Goal: Task Accomplishment & Management: Manage account settings

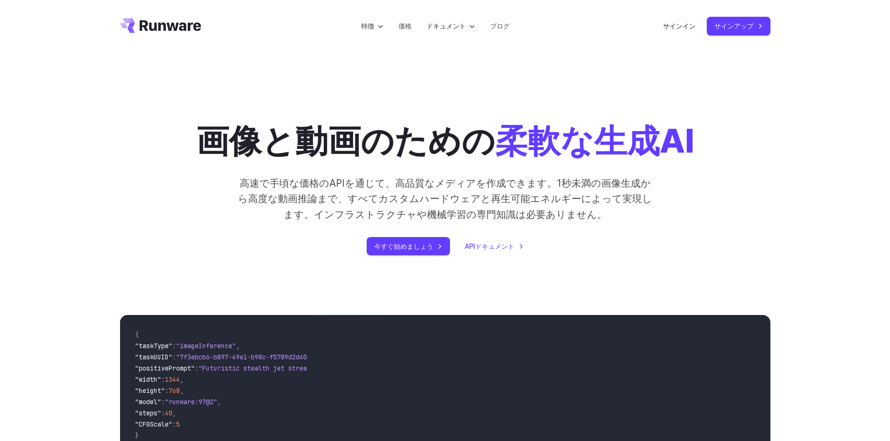
click at [462, 188] on font "高速で手頃な価格のAPIを通じて、高品質なメディアを作成できます。1秒未満の画像生成から高度な動画推論まで、すべてカスタムハードウェアと再生可能エネルギーによ…" at bounding box center [445, 199] width 414 height 43
click at [686, 29] on font "サインイン" at bounding box center [679, 26] width 33 height 8
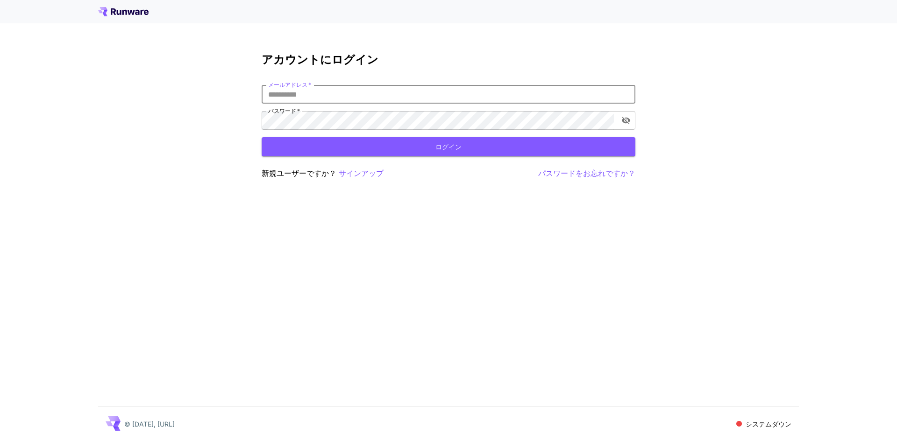
click at [317, 85] on input "メールアドレス   *" at bounding box center [449, 94] width 374 height 19
click at [301, 143] on button "ログイン" at bounding box center [449, 146] width 374 height 19
click at [321, 98] on input "******" at bounding box center [449, 94] width 374 height 19
type input "**********"
click button "ログイン" at bounding box center [449, 146] width 374 height 19
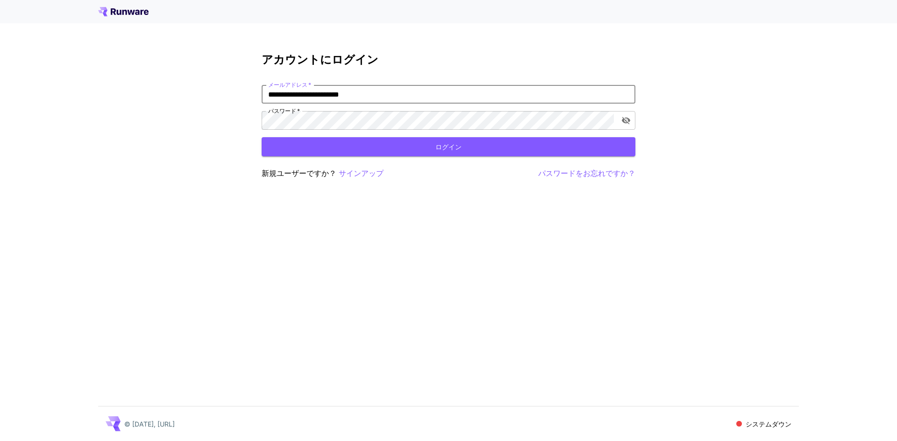
drag, startPoint x: 362, startPoint y: 91, endPoint x: 22, endPoint y: 95, distance: 340.1
click at [22, 95] on div "**********" at bounding box center [448, 220] width 897 height 441
type input "**********"
click button "ログイン" at bounding box center [449, 146] width 374 height 19
click at [630, 124] on icon "パスワードの表示を切り替える" at bounding box center [625, 120] width 9 height 9
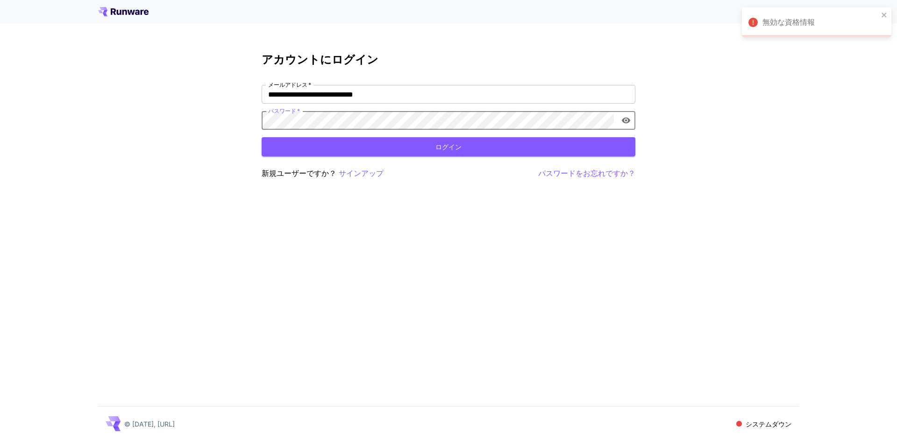
click at [248, 117] on div "**********" at bounding box center [448, 220] width 897 height 441
drag, startPoint x: 384, startPoint y: 93, endPoint x: 75, endPoint y: 61, distance: 310.9
click at [70, 63] on div "**********" at bounding box center [448, 220] width 897 height 441
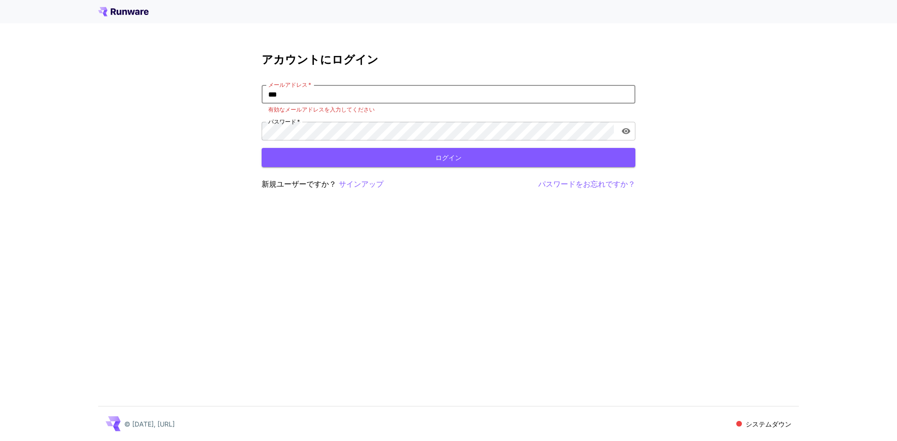
type input "**********"
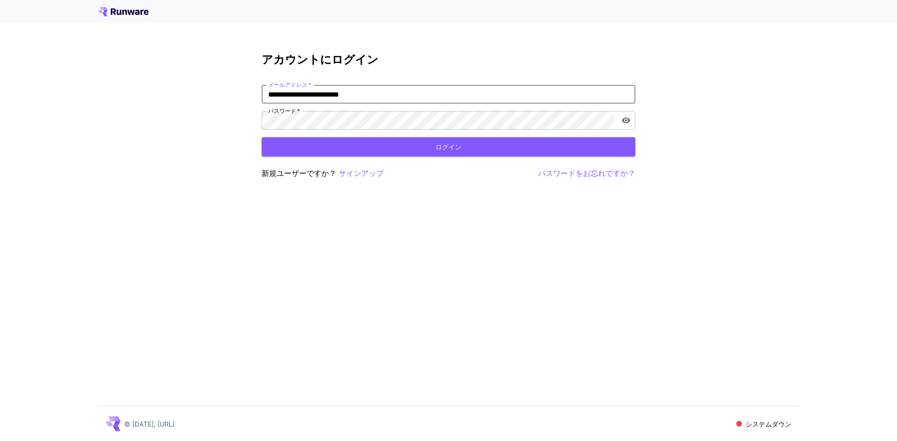
drag, startPoint x: 284, startPoint y: 96, endPoint x: 197, endPoint y: 89, distance: 87.1
click at [197, 89] on div "**********" at bounding box center [448, 220] width 897 height 441
click at [392, 149] on button "ログイン" at bounding box center [449, 146] width 374 height 19
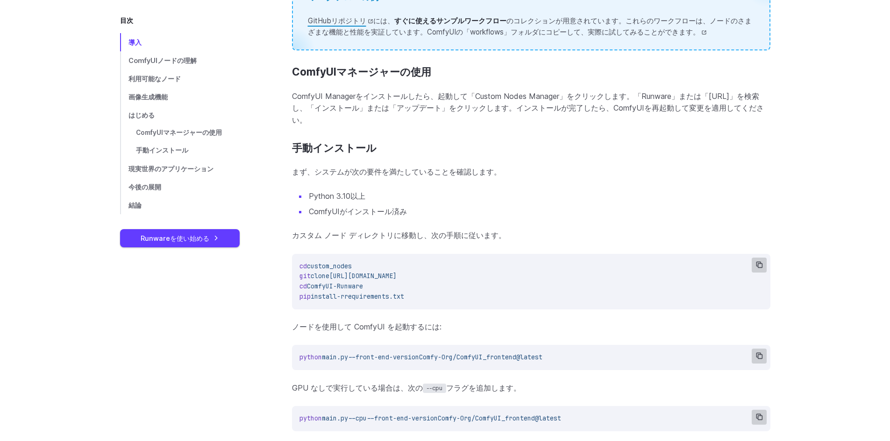
scroll to position [1635, 0]
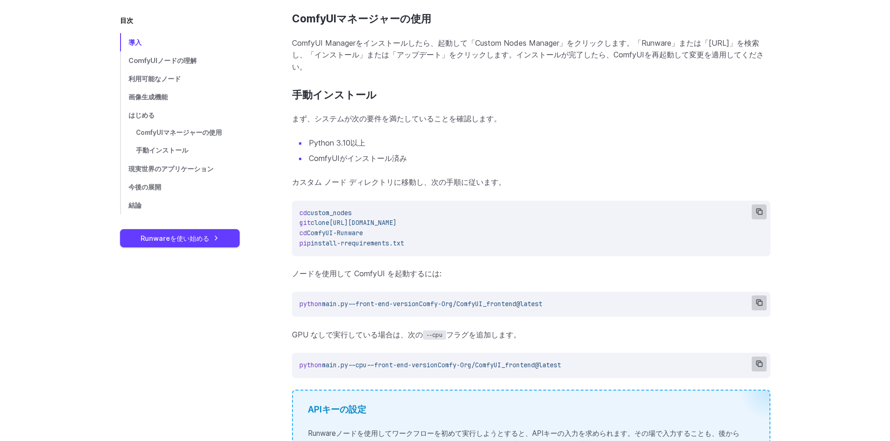
drag, startPoint x: 571, startPoint y: 310, endPoint x: 299, endPoint y: 308, distance: 271.9
click at [299, 308] on span "python main.py --front-end-version Comfy-Org/ComfyUI_frontend@latest" at bounding box center [530, 304] width 463 height 10
copy span "python main.py --front-end-version Comfy-Org/ComfyUI_frontend@latest"
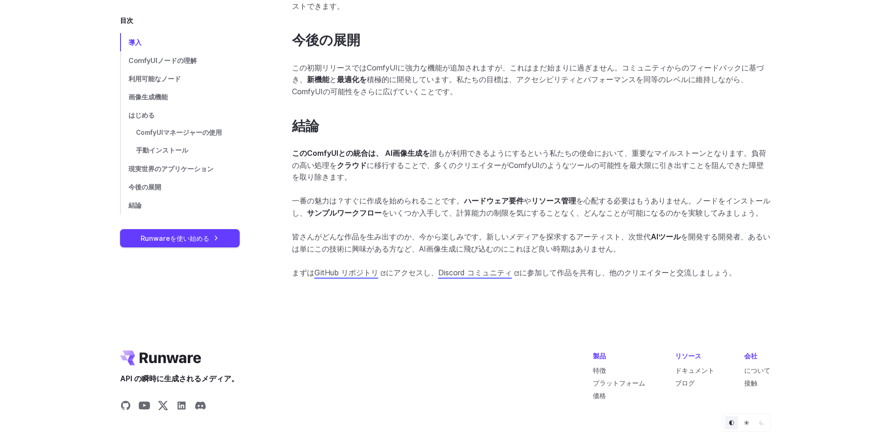
scroll to position [2274, 0]
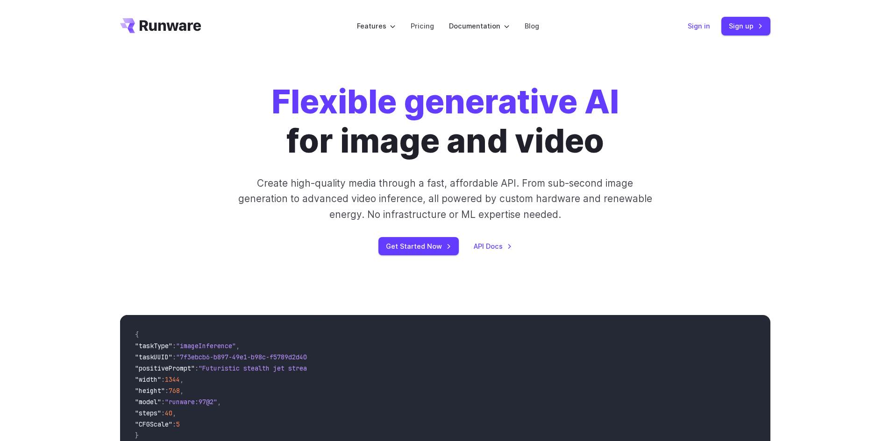
click at [706, 27] on link "Sign in" at bounding box center [699, 26] width 22 height 11
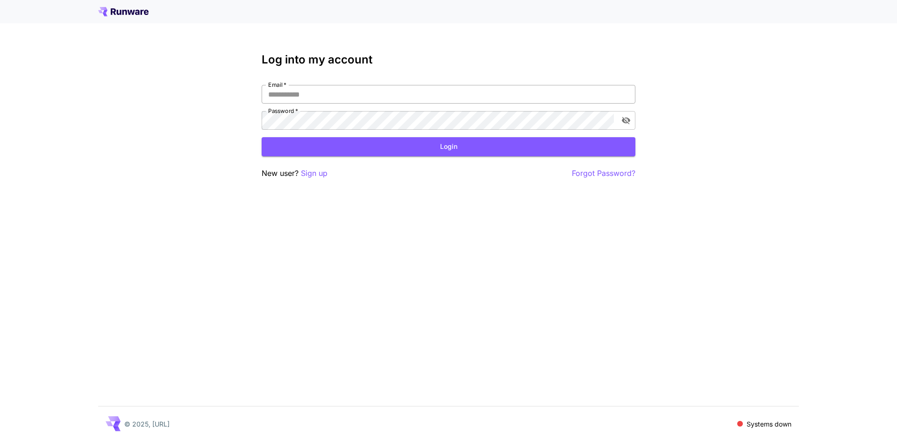
click at [321, 97] on input "Email   *" at bounding box center [449, 94] width 374 height 19
click at [222, 166] on div "Log into my account Email   * Email   * Password   * Password   * Login New use…" at bounding box center [448, 220] width 897 height 441
click at [773, 421] on p "Systems down" at bounding box center [769, 425] width 45 height 10
click at [739, 421] on span at bounding box center [740, 424] width 6 height 6
click at [314, 87] on input "Email   *" at bounding box center [449, 94] width 374 height 19
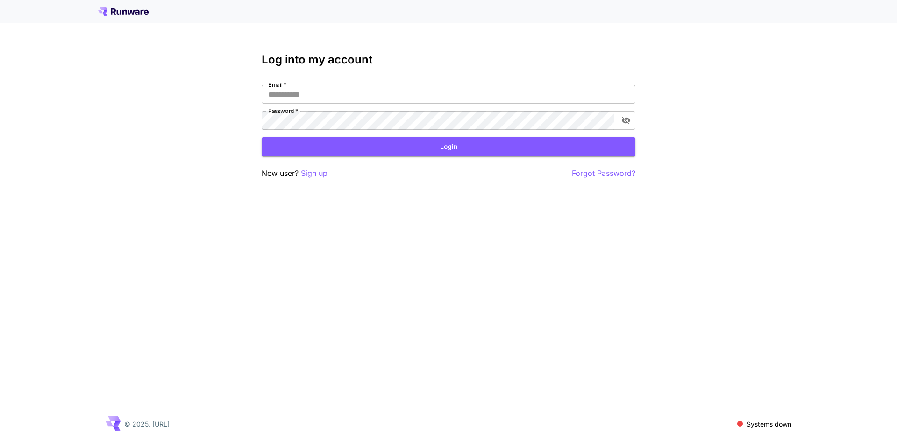
click at [333, 45] on div "Log into my account Email   * Email   * Password   * Password   * Login New use…" at bounding box center [448, 220] width 897 height 441
drag, startPoint x: 179, startPoint y: 405, endPoint x: 199, endPoint y: 314, distance: 93.2
drag, startPoint x: 199, startPoint y: 314, endPoint x: 11, endPoint y: 270, distance: 192.3
click at [325, 283] on div "Log into my account Email   * Email   * Password   * Password   * Login New use…" at bounding box center [448, 220] width 897 height 441
drag, startPoint x: 400, startPoint y: 91, endPoint x: 391, endPoint y: 92, distance: 9.9
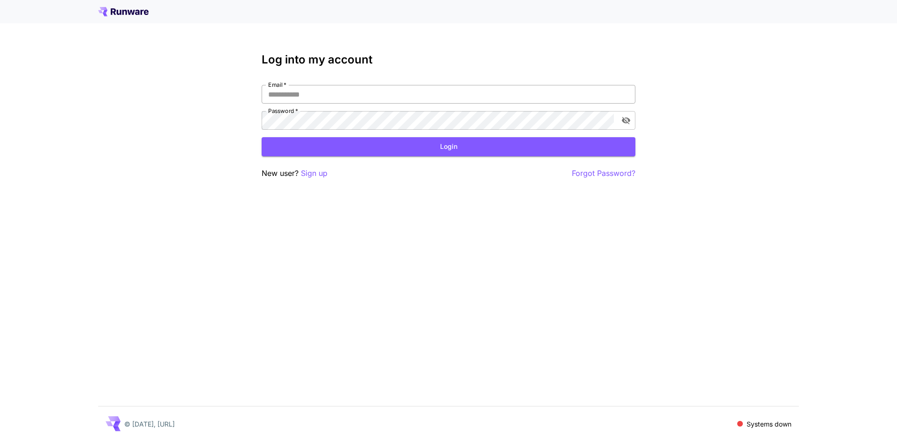
click at [400, 91] on input "Email   *" at bounding box center [449, 94] width 374 height 19
drag, startPoint x: 348, startPoint y: 389, endPoint x: 284, endPoint y: 376, distance: 64.8
click at [348, 389] on div "Log into my account Email   * Email   * Password   * Password   * Login New use…" at bounding box center [448, 220] width 897 height 441
click at [318, 172] on p "Sign up" at bounding box center [314, 174] width 27 height 12
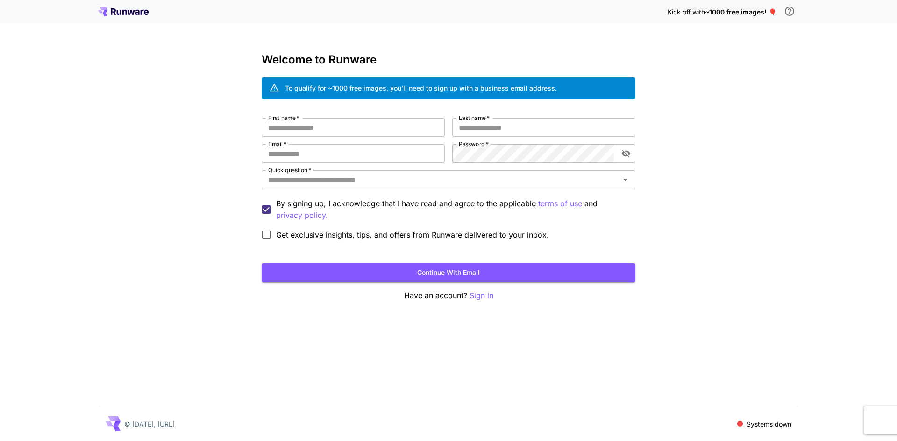
click at [335, 118] on div "Welcome to Runware To qualify for ~1000 free images, you’ll need to sign up wit…" at bounding box center [449, 177] width 374 height 249
click at [334, 120] on input "First name   *" at bounding box center [353, 127] width 183 height 19
type input "*********"
click at [465, 129] on input "Last name   *" at bounding box center [543, 127] width 183 height 19
type input "*****"
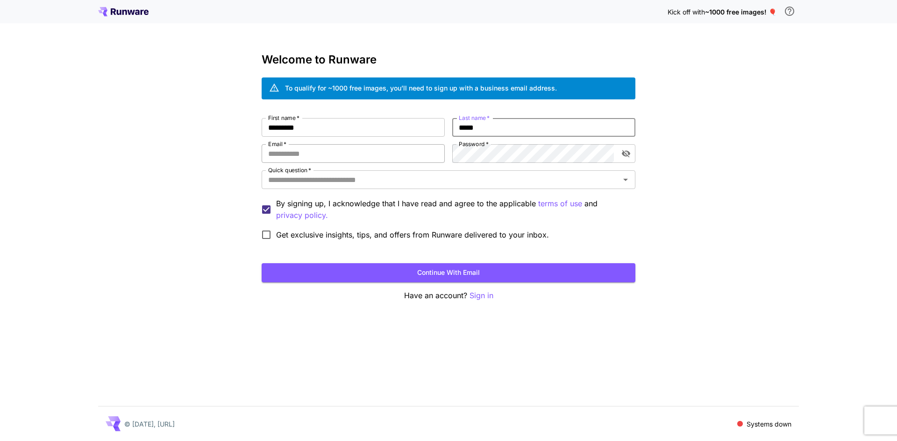
click at [319, 157] on input "Email   *" at bounding box center [353, 153] width 183 height 19
type input "**********"
click at [624, 159] on button "toggle password visibility" at bounding box center [626, 153] width 17 height 17
click at [349, 138] on div "**********" at bounding box center [449, 181] width 374 height 127
click at [388, 178] on input "Quick question   *" at bounding box center [440, 179] width 353 height 13
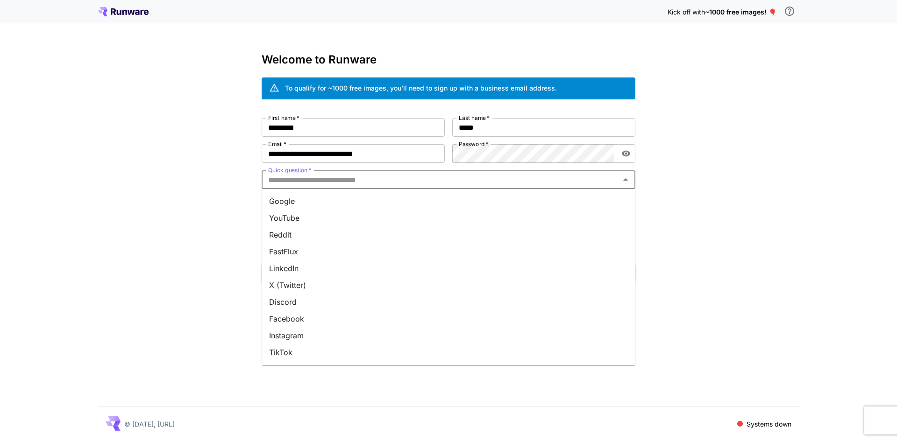
click at [342, 202] on li "Google" at bounding box center [449, 201] width 374 height 17
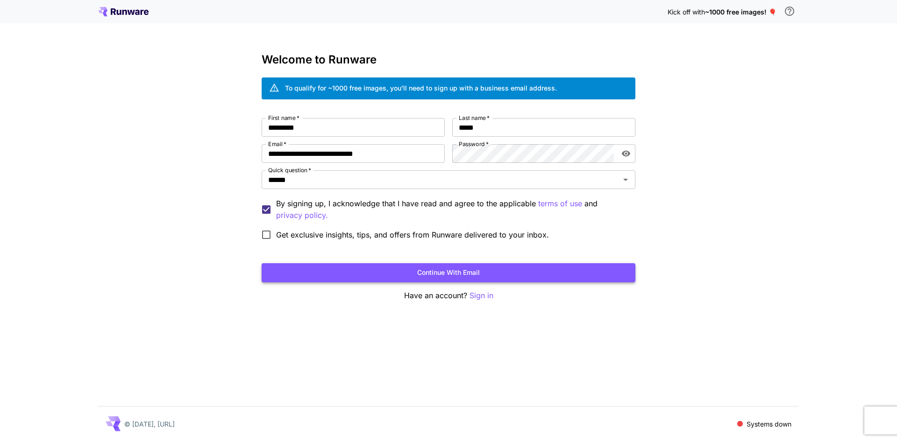
click at [309, 272] on button "Continue with email" at bounding box center [449, 272] width 374 height 19
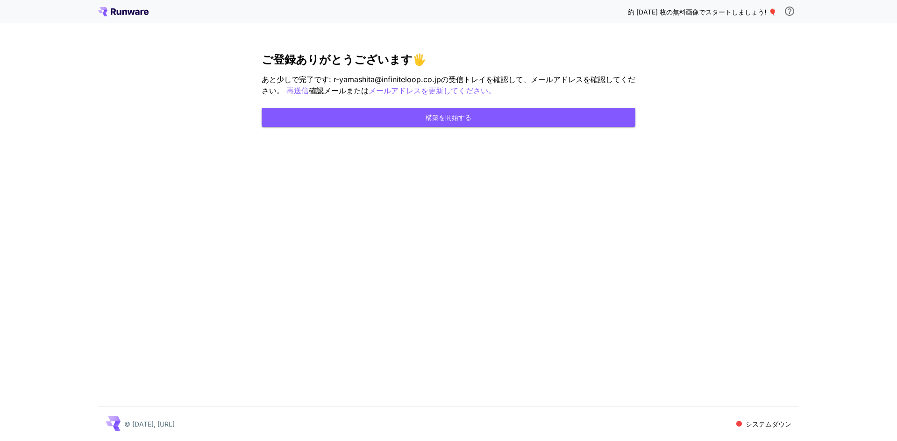
drag, startPoint x: 314, startPoint y: 193, endPoint x: 345, endPoint y: 143, distance: 58.9
click at [314, 193] on div "約 1000 枚の無料画像でスタートしましょう ! 🎈 ご登録ありがとうございます🖐️ あと少しで完了です: r-yamashita@infiniteloop…" at bounding box center [448, 220] width 897 height 441
click at [350, 119] on button "構築を開始する" at bounding box center [449, 117] width 374 height 19
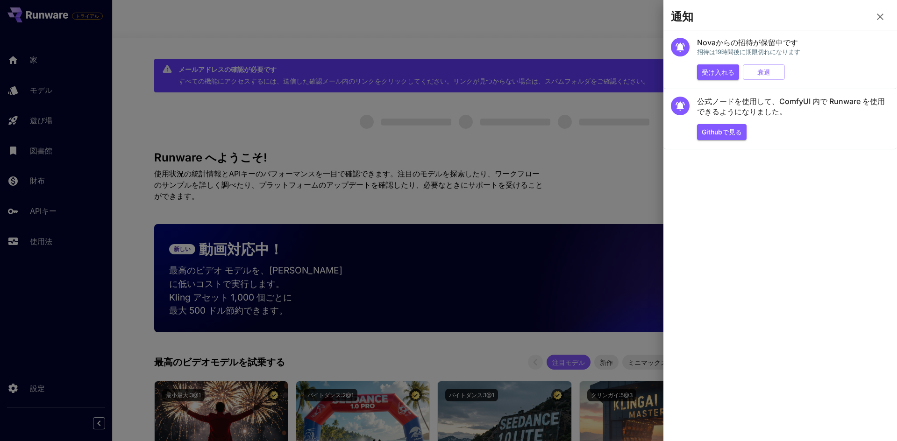
click at [597, 128] on div at bounding box center [448, 220] width 897 height 441
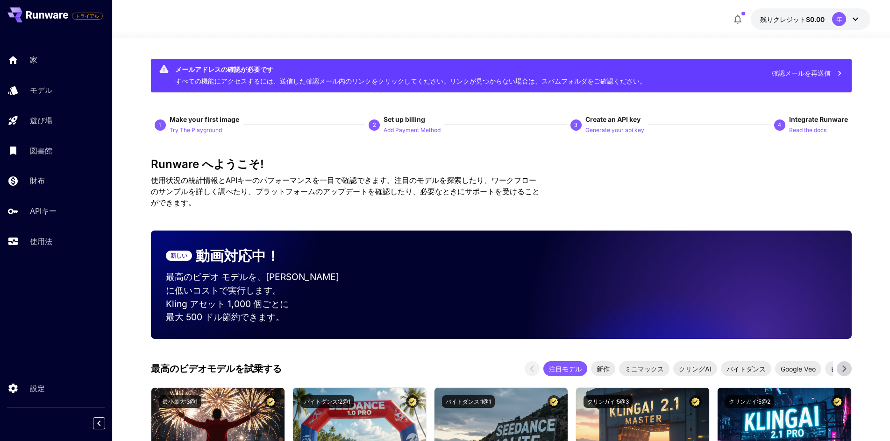
click at [261, 25] on div "残りクレジット $0.00 年" at bounding box center [501, 18] width 739 height 21
click at [843, 20] on div "年" at bounding box center [839, 19] width 14 height 14
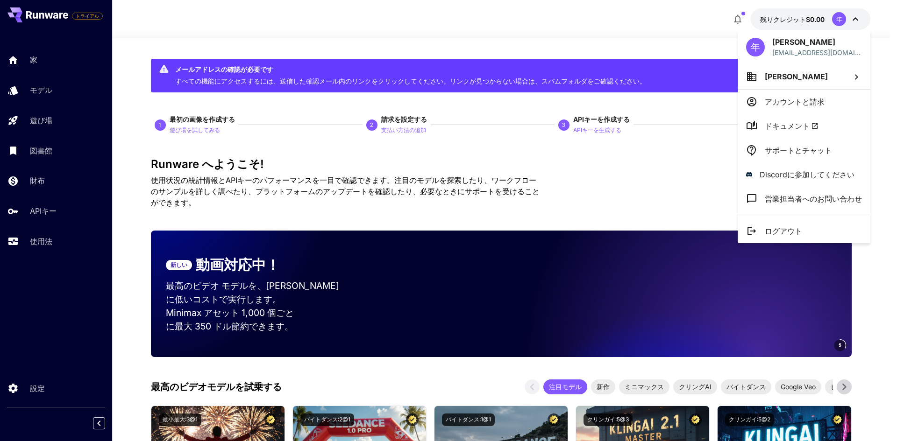
drag, startPoint x: 269, startPoint y: 227, endPoint x: 241, endPoint y: 164, distance: 68.2
click at [266, 192] on div at bounding box center [448, 220] width 897 height 441
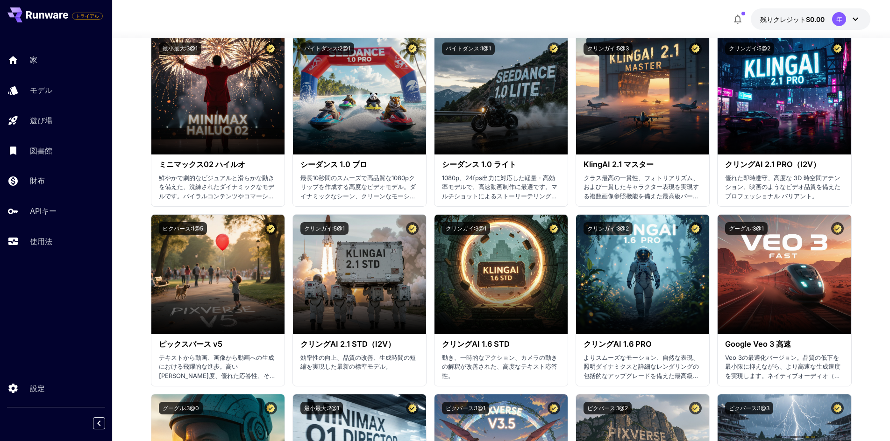
scroll to position [514, 0]
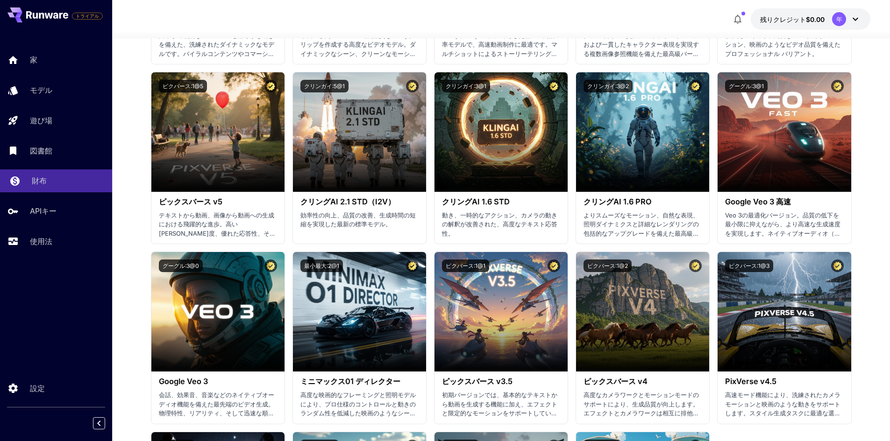
click at [78, 177] on div "財布" at bounding box center [68, 180] width 73 height 11
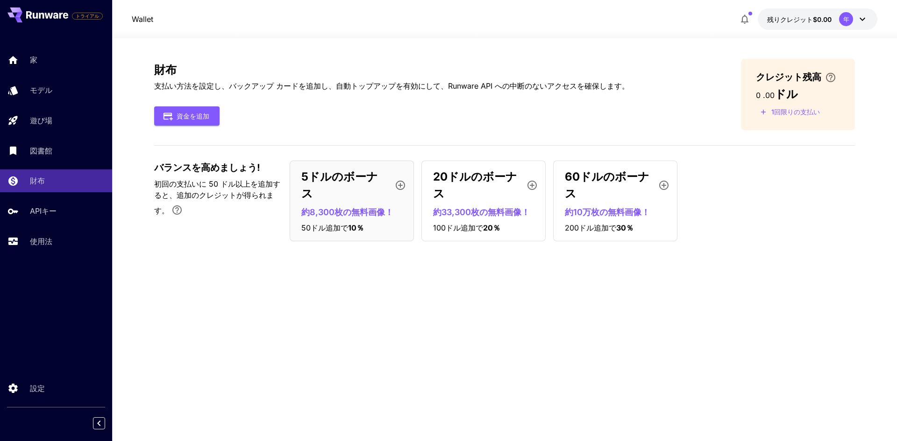
click at [70, 223] on div "家 モデル 遊び場 図書館 財布 APIキー 使用法" at bounding box center [56, 151] width 112 height 204
click at [68, 216] on div "APIキー" at bounding box center [68, 211] width 73 height 11
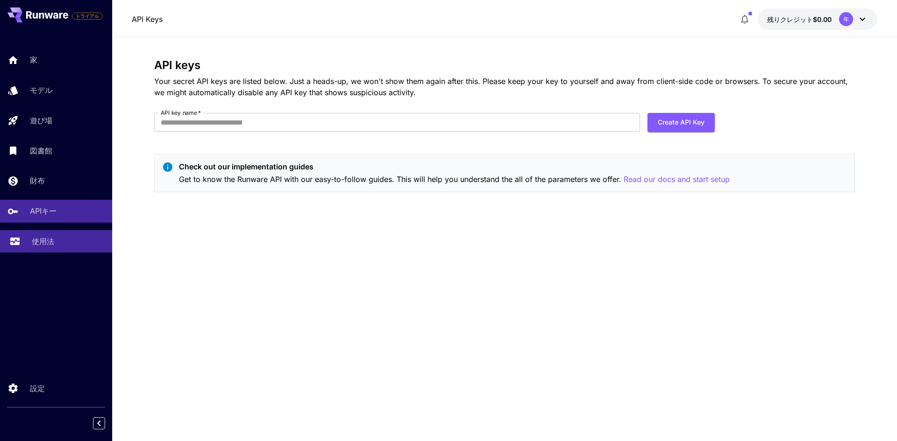
click at [44, 236] on p "使用法" at bounding box center [43, 241] width 22 height 11
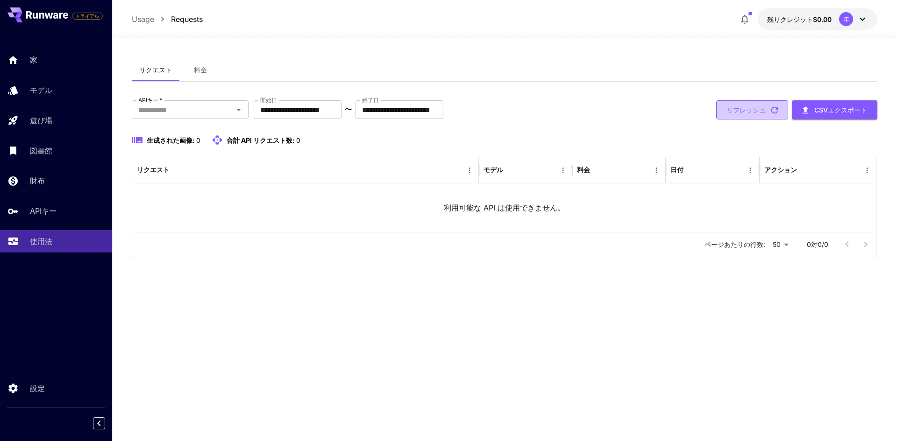
click at [748, 102] on button "リフレッシュ" at bounding box center [752, 109] width 72 height 19
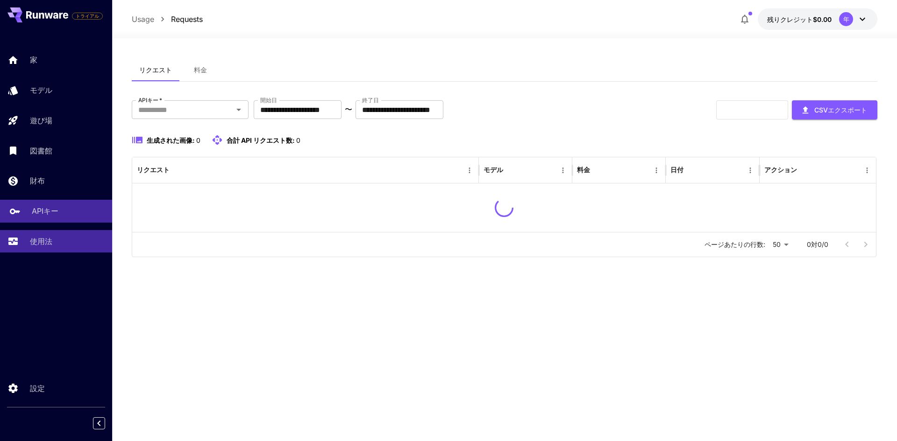
click at [47, 209] on font "APIキー" at bounding box center [45, 210] width 27 height 9
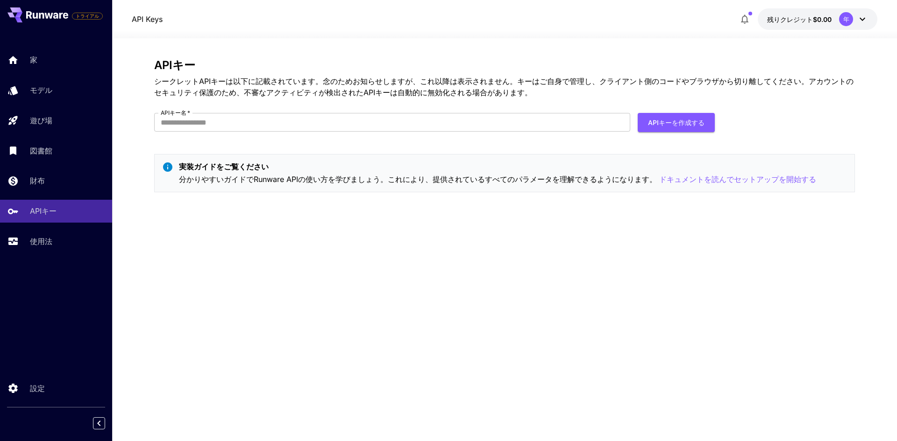
click at [337, 144] on div "APIキー シークレットAPIキーは以下に記載されています。念のためお知らせしますが、これ以降は表示されません。キーはご自身で管理し、クライアント側のコードや…" at bounding box center [504, 129] width 701 height 141
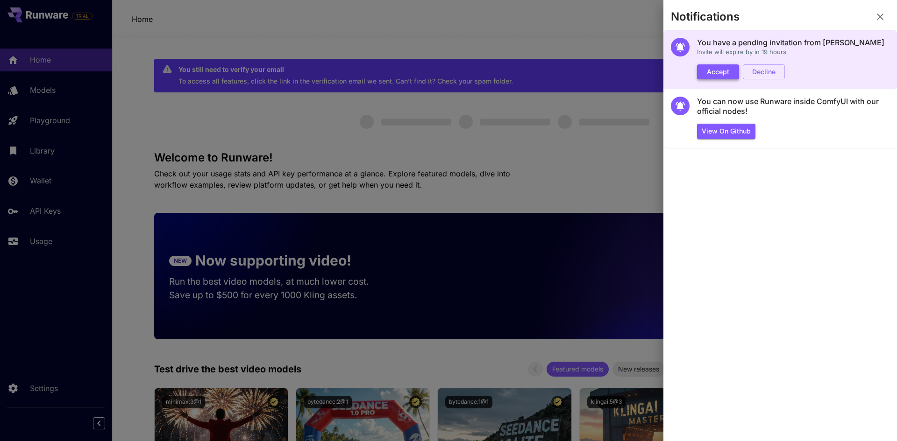
click at [716, 75] on button "Accept" at bounding box center [718, 71] width 42 height 15
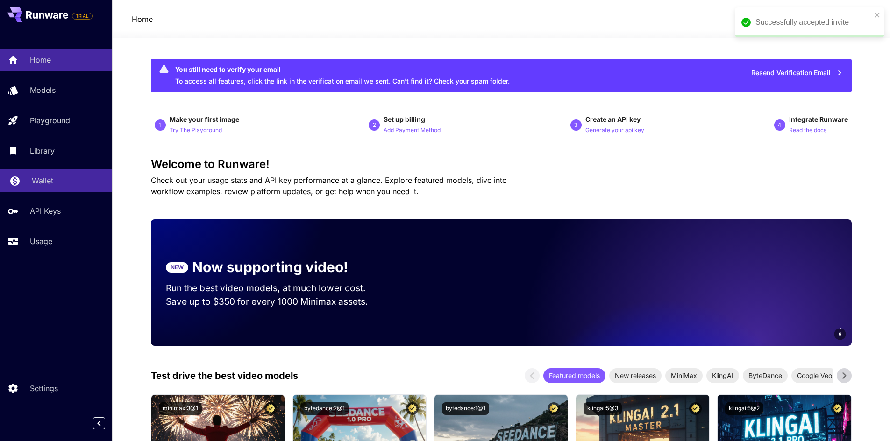
click at [46, 189] on link "Wallet" at bounding box center [56, 181] width 112 height 23
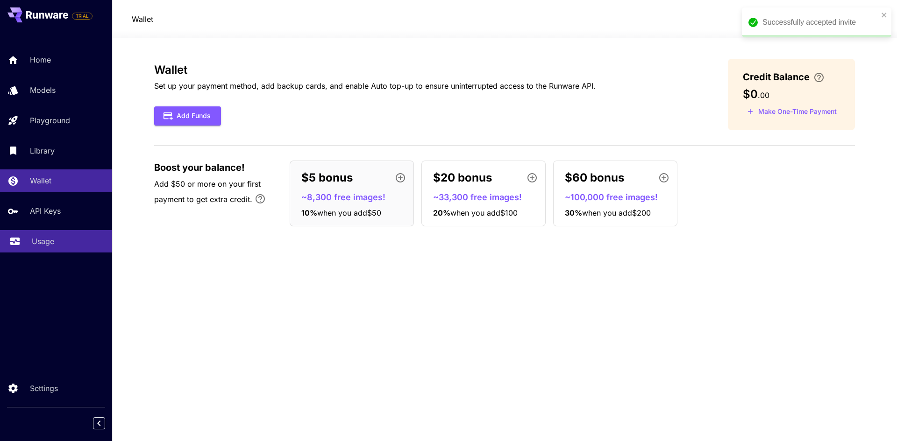
click at [36, 239] on p "Usage" at bounding box center [43, 241] width 22 height 11
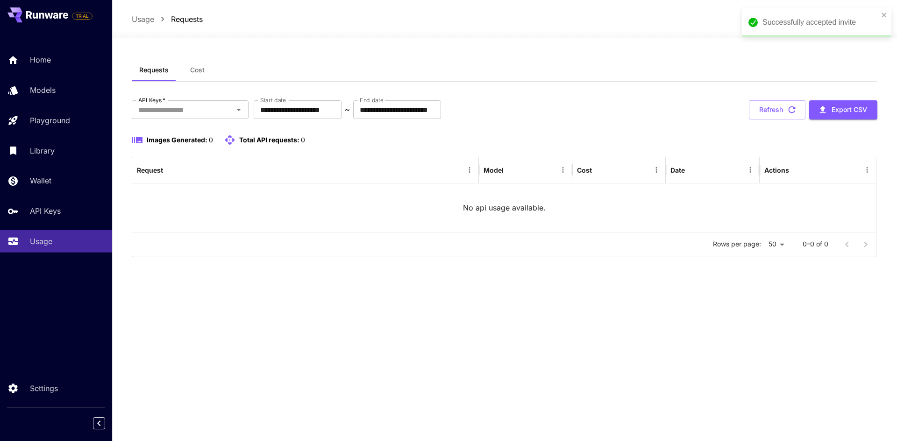
click at [529, 236] on div "Rows per page: 50 ** 0–0 of 0" at bounding box center [504, 245] width 744 height 24
click at [775, 115] on button "Refresh" at bounding box center [777, 109] width 57 height 19
click at [191, 74] on span "Cost" at bounding box center [197, 70] width 14 height 8
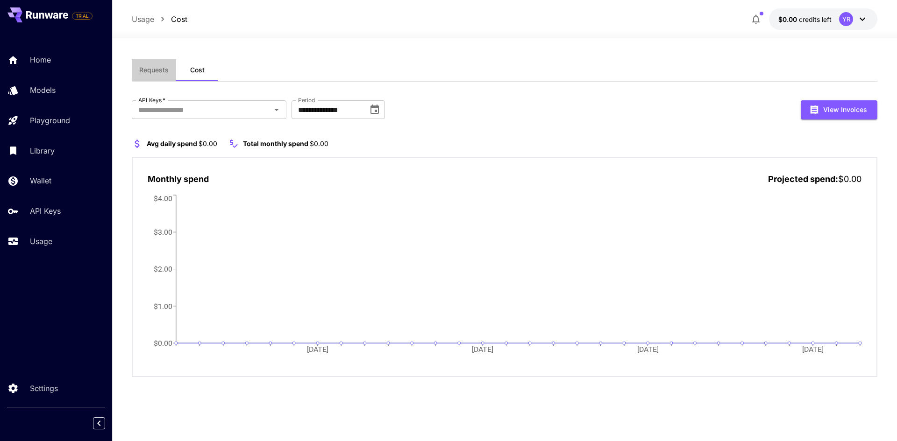
click at [164, 80] on button "Requests" at bounding box center [154, 70] width 44 height 22
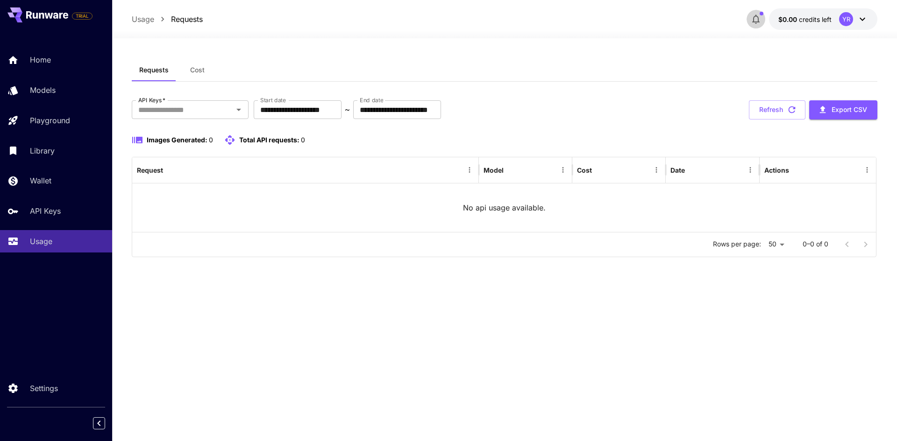
click at [752, 18] on icon "button" at bounding box center [755, 19] width 11 height 11
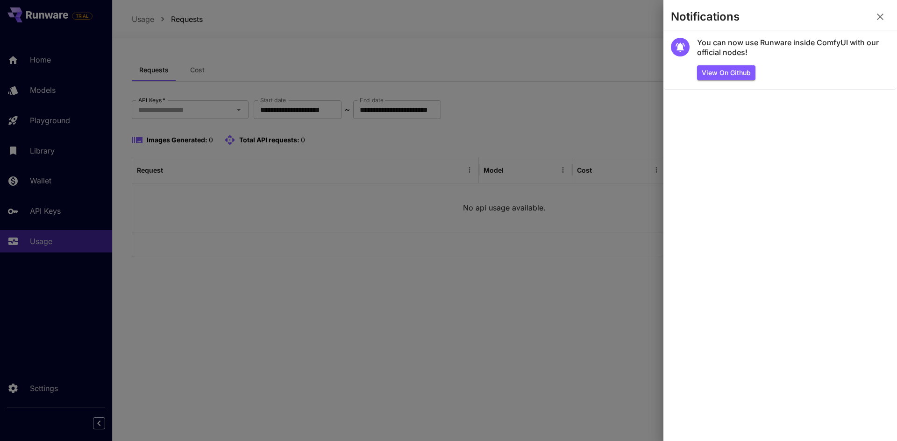
click at [271, 149] on div at bounding box center [448, 220] width 897 height 441
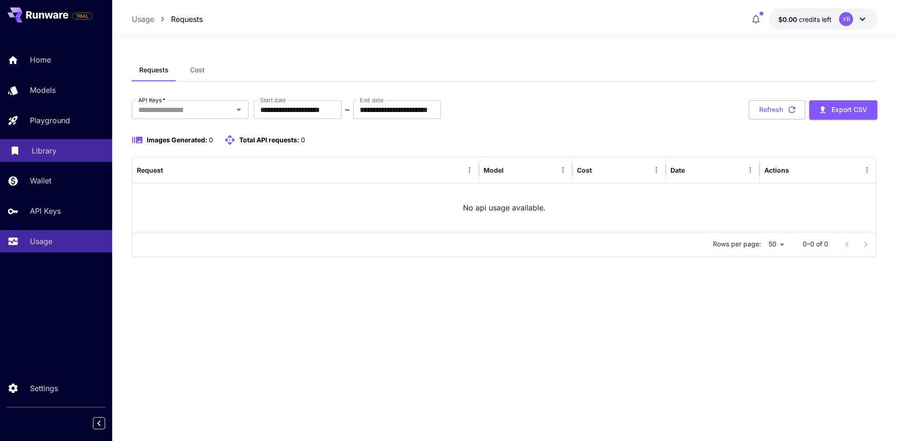
click at [47, 153] on p "Library" at bounding box center [44, 150] width 25 height 11
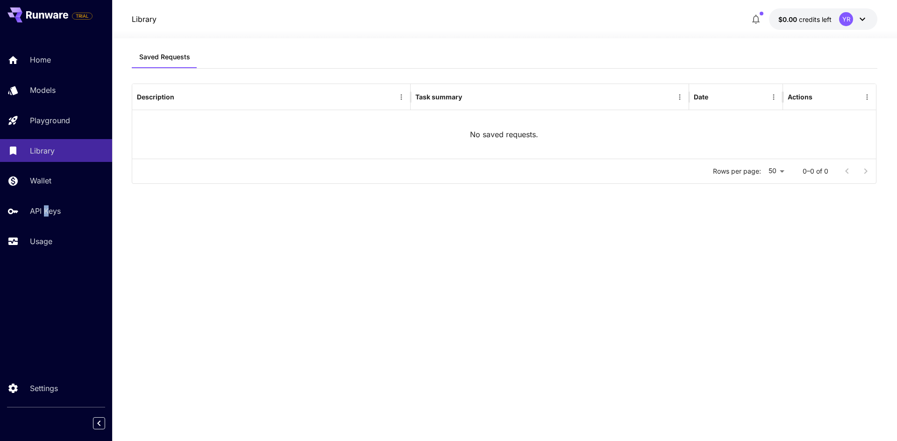
click at [48, 197] on div "Home Models Playground Library Wallet API Keys Usage" at bounding box center [56, 151] width 112 height 204
click at [47, 207] on p "API Keys" at bounding box center [47, 211] width 31 height 11
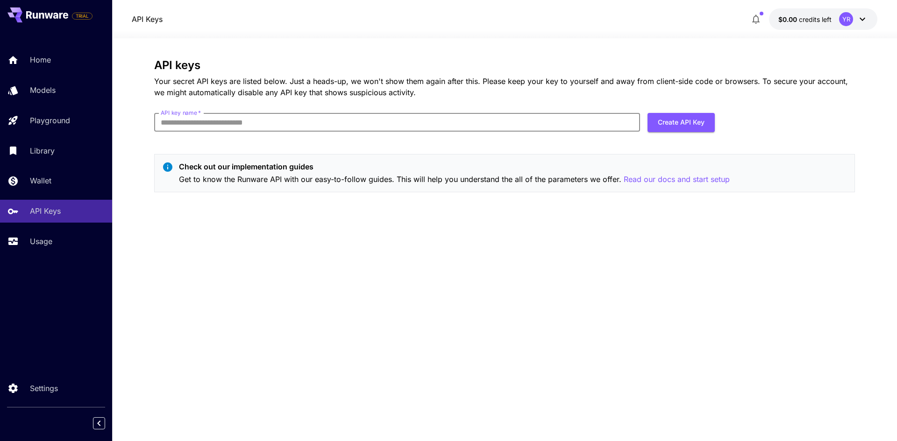
click at [266, 125] on input "API key name   *" at bounding box center [397, 122] width 486 height 19
paste input "**********"
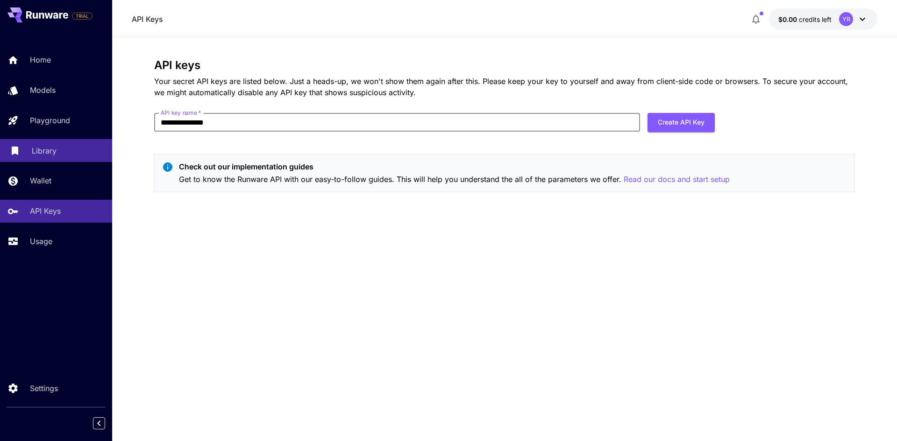
type input "**********"
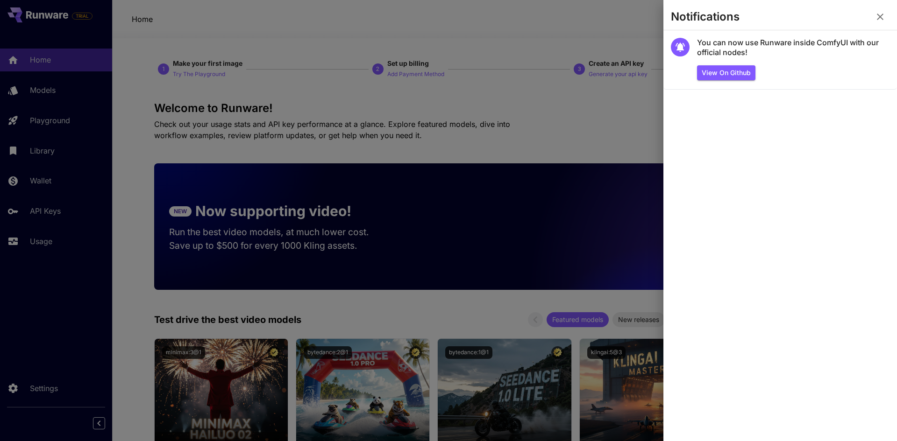
click at [878, 21] on icon "button" at bounding box center [880, 16] width 11 height 11
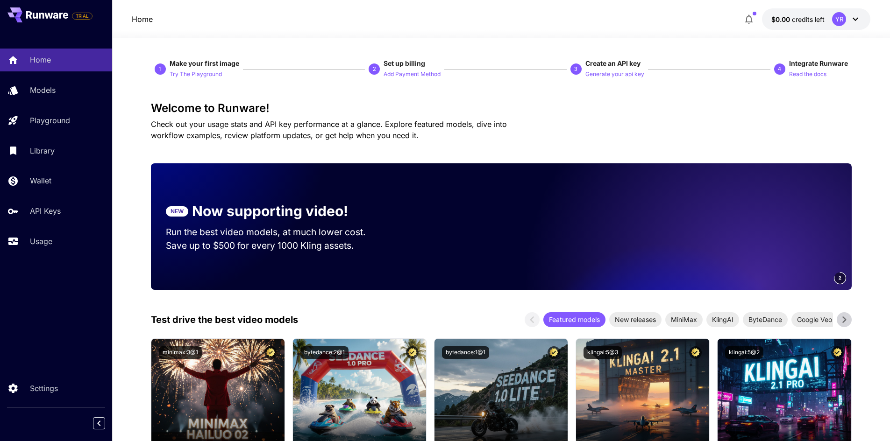
click at [839, 21] on div "YR" at bounding box center [839, 19] width 14 height 14
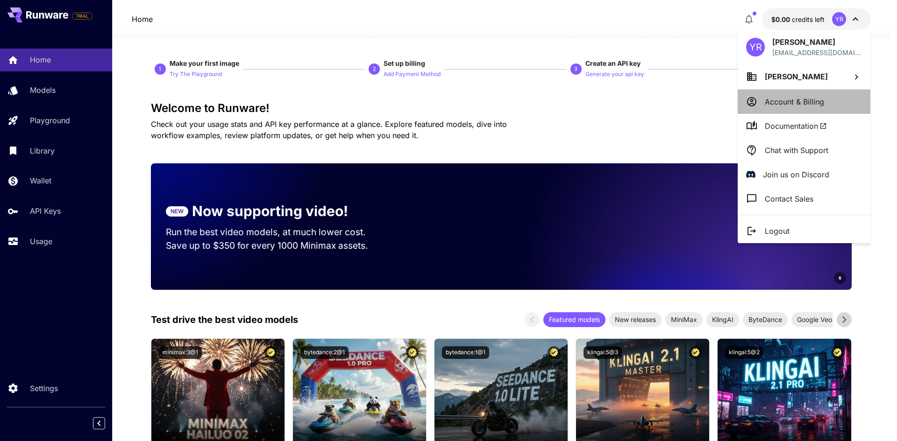
click at [809, 93] on li "Account & Billing" at bounding box center [804, 102] width 133 height 24
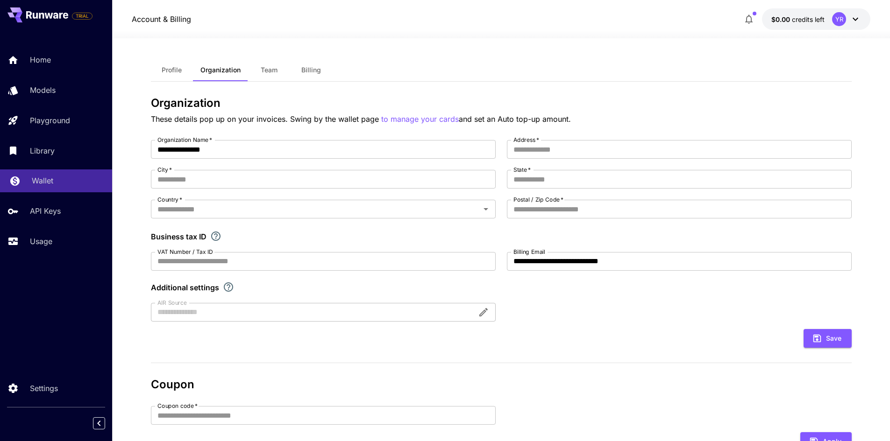
click at [27, 175] on link "Wallet" at bounding box center [56, 181] width 112 height 23
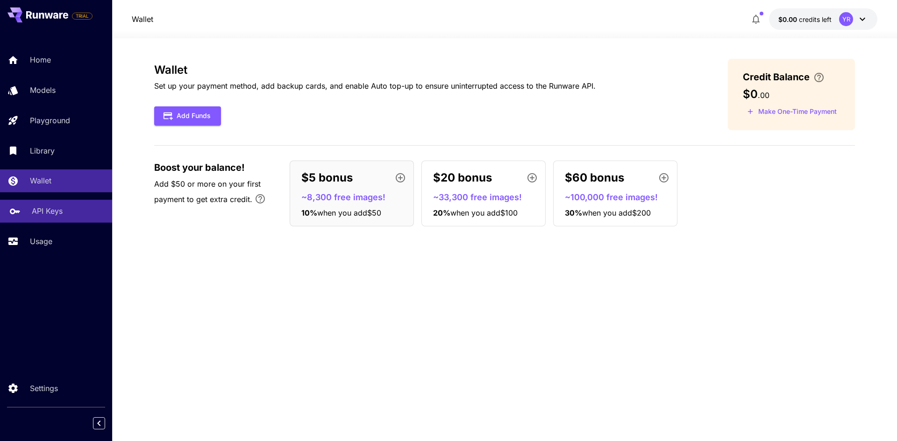
click at [65, 200] on link "API Keys" at bounding box center [56, 211] width 112 height 23
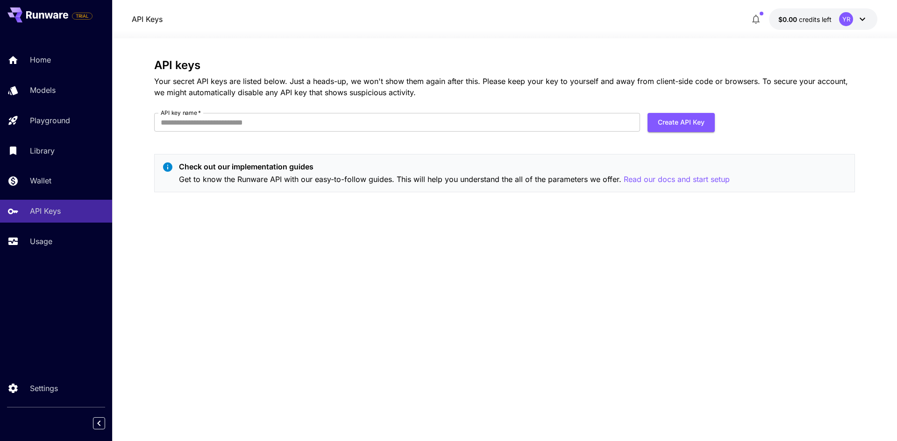
click at [362, 111] on div "API keys Your secret API keys are listed below. Just a heads-up, we won't show …" at bounding box center [504, 129] width 701 height 141
click at [347, 121] on input "API key name   *" at bounding box center [397, 122] width 486 height 19
type input "****"
type input "*******"
click at [694, 127] on button "Create API Key" at bounding box center [680, 122] width 67 height 19
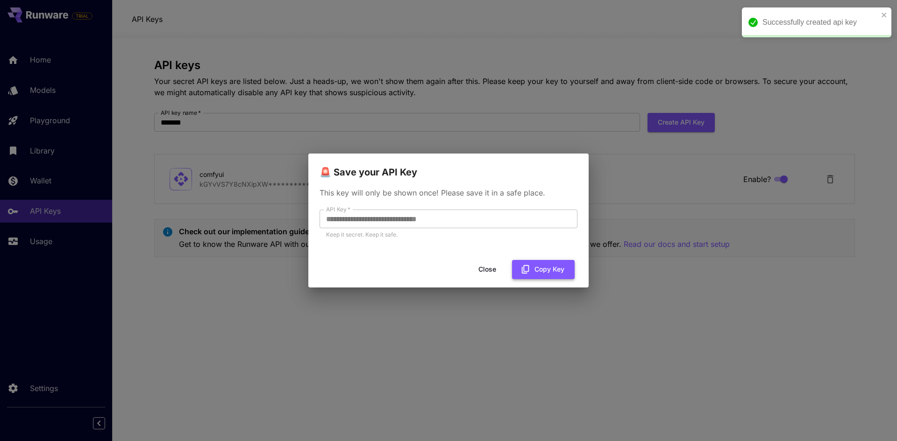
click at [543, 272] on button "Copy Key" at bounding box center [543, 269] width 63 height 19
click at [270, 291] on div "**********" at bounding box center [448, 220] width 897 height 441
click at [257, 328] on div "**********" at bounding box center [448, 220] width 897 height 441
click at [495, 267] on button "Close" at bounding box center [487, 269] width 42 height 19
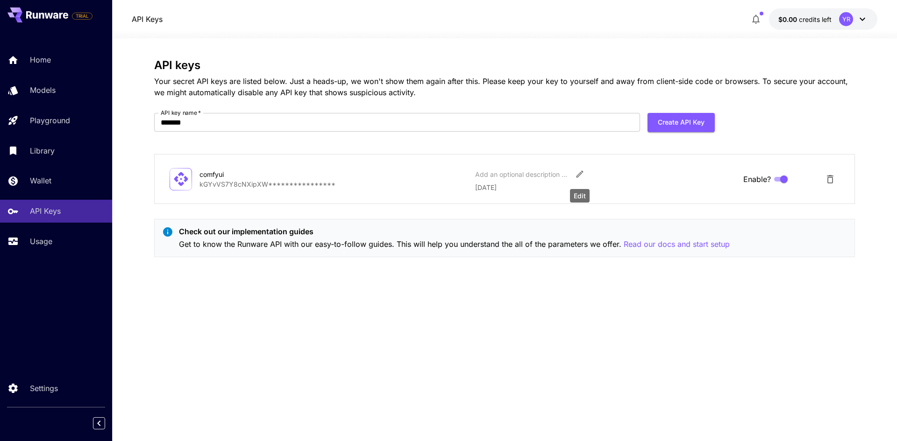
click at [586, 172] on button "Edit" at bounding box center [579, 174] width 17 height 17
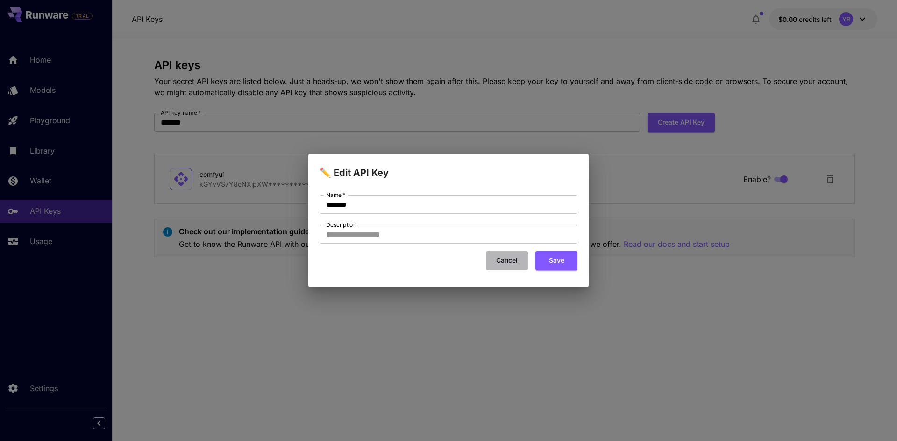
click at [500, 259] on button "Cancel" at bounding box center [507, 260] width 42 height 19
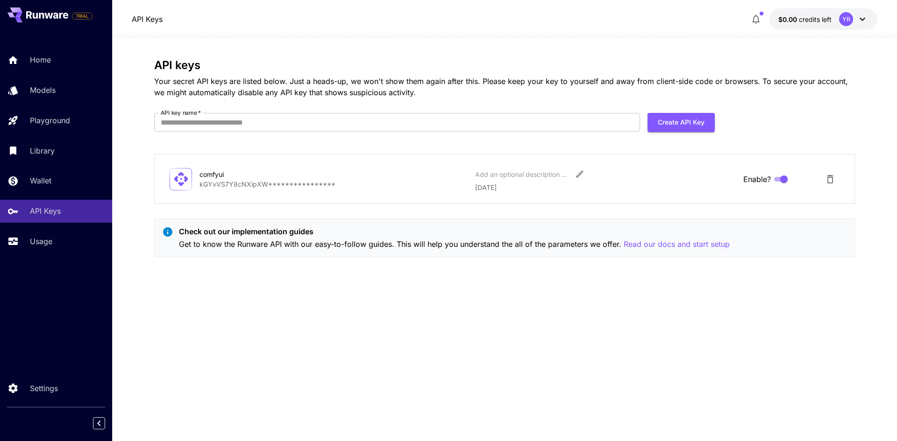
click at [214, 180] on p "**********" at bounding box center [333, 184] width 268 height 10
click at [315, 239] on p "Get to know the Runware API with our easy-to-follow guides. This will help you …" at bounding box center [454, 245] width 551 height 12
click at [98, 422] on icon "Collapse sidebar" at bounding box center [98, 423] width 11 height 11
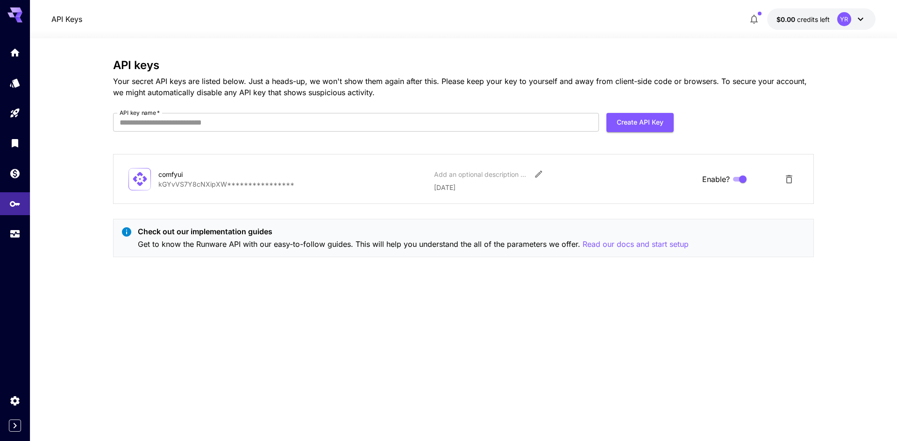
click at [15, 423] on icon "Expand sidebar" at bounding box center [14, 425] width 11 height 11
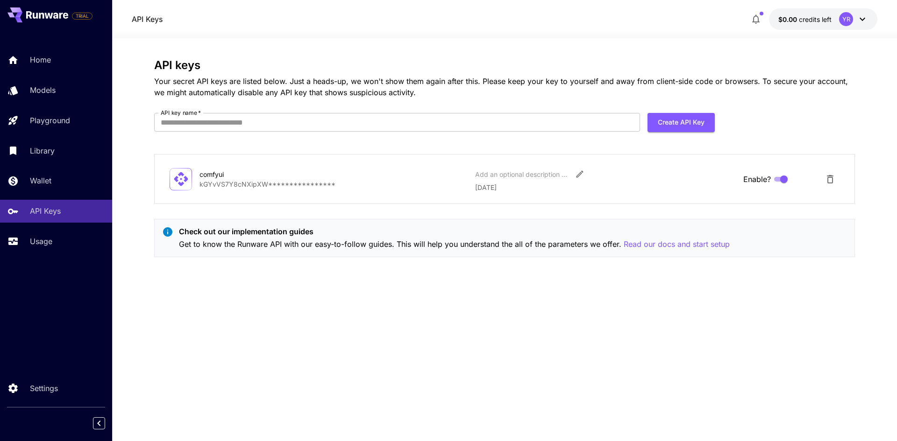
click at [844, 21] on div "YR" at bounding box center [846, 19] width 14 height 14
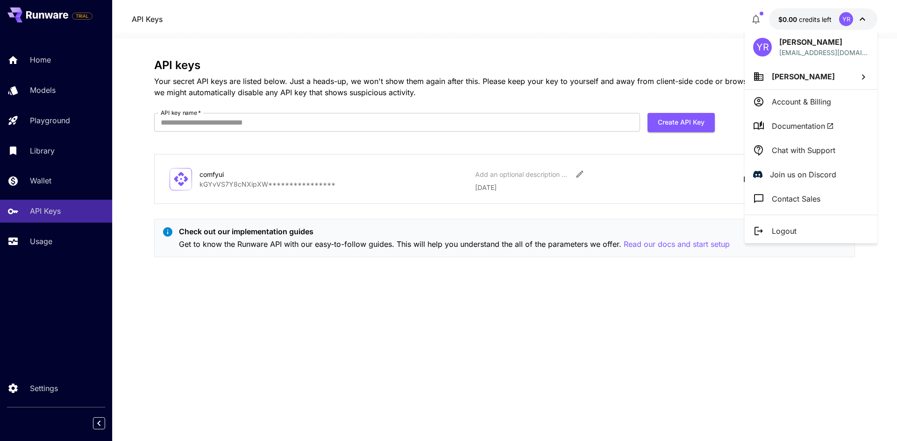
click at [805, 91] on li "Account & Billing" at bounding box center [811, 102] width 133 height 24
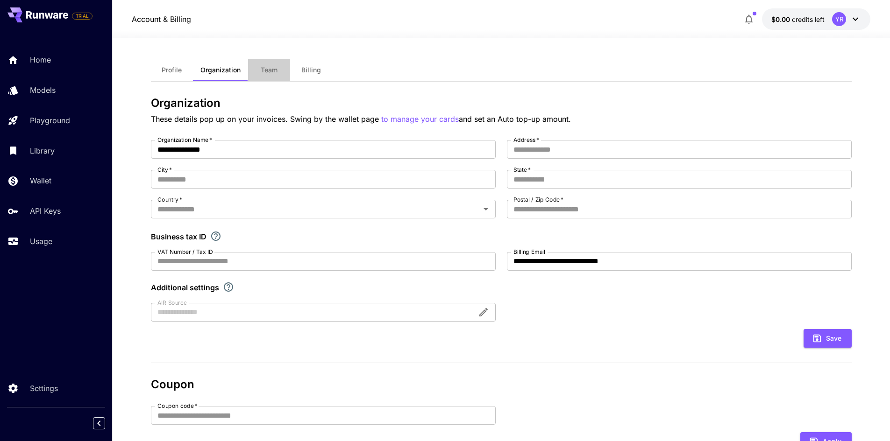
click at [267, 71] on span "Team" at bounding box center [269, 70] width 17 height 8
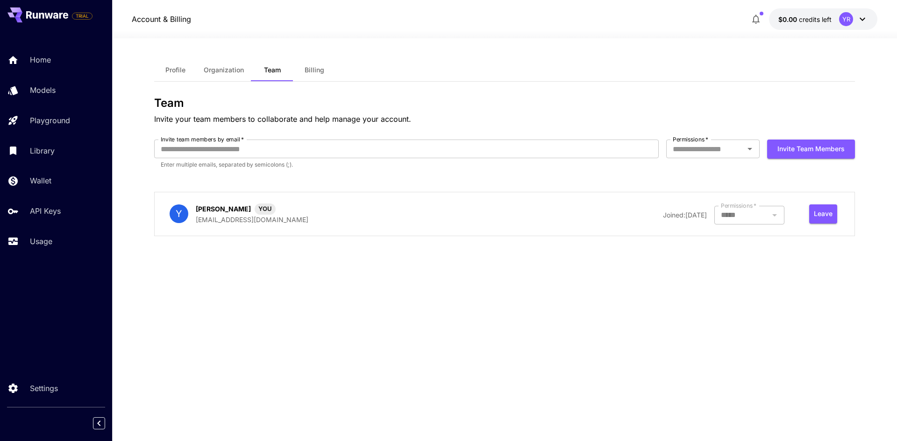
click at [256, 178] on div "Team Invite your team members to collaborate and help manage your account. Invi…" at bounding box center [504, 170] width 701 height 147
click at [263, 144] on input "Invite team members by email   *" at bounding box center [406, 149] width 505 height 19
type input "**********"
click at [767, 140] on button "Invite team members" at bounding box center [811, 149] width 88 height 19
click at [696, 142] on label "Permissions   *" at bounding box center [691, 139] width 36 height 8
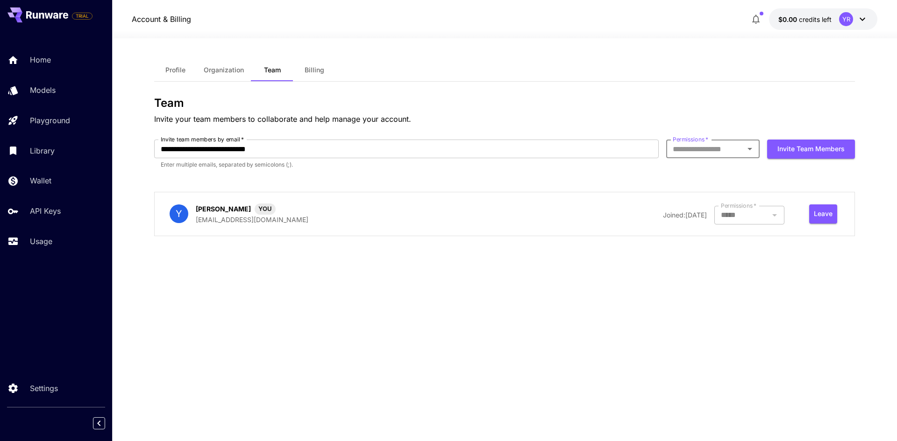
click at [696, 142] on input "Permissions   *" at bounding box center [705, 148] width 72 height 13
click at [698, 150] on input "Permissions   *" at bounding box center [705, 148] width 72 height 13
click at [530, 79] on div "Profile Organization Team Billing" at bounding box center [504, 70] width 701 height 23
click at [739, 15] on div "Account & Billing $0.00 credits left YR" at bounding box center [505, 18] width 746 height 21
click at [747, 16] on button "button" at bounding box center [756, 19] width 19 height 19
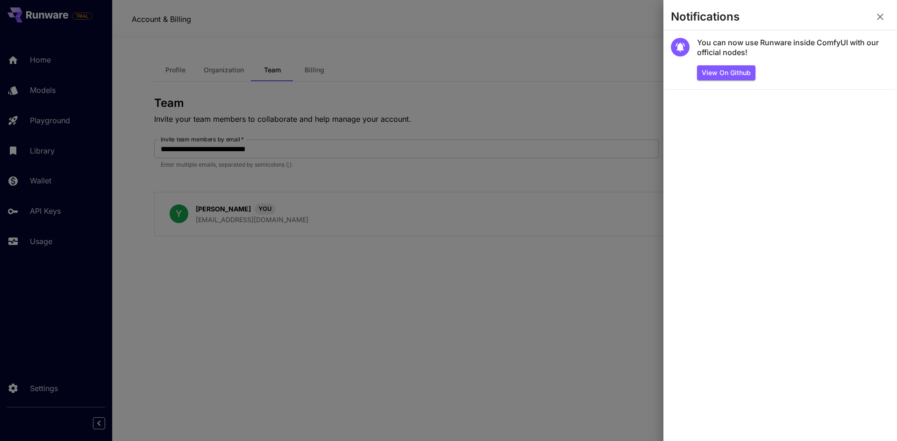
click at [635, 54] on div at bounding box center [448, 220] width 897 height 441
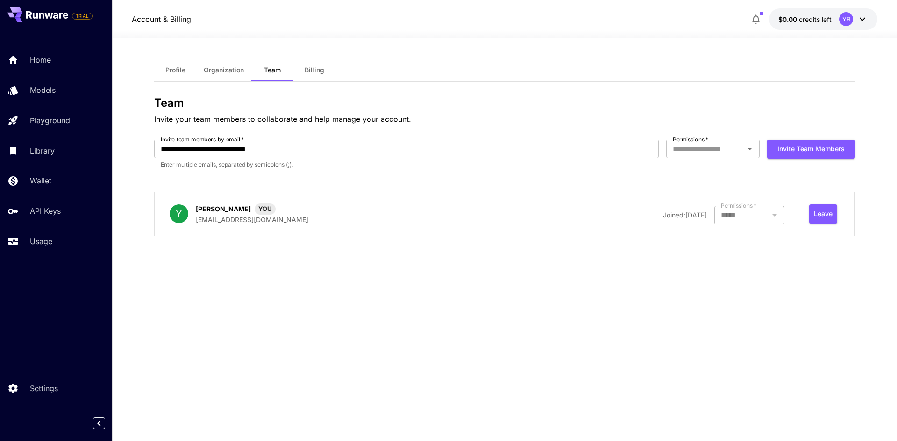
click at [334, 248] on div "**********" at bounding box center [504, 240] width 701 height 362
click at [367, 296] on div "**********" at bounding box center [504, 240] width 701 height 362
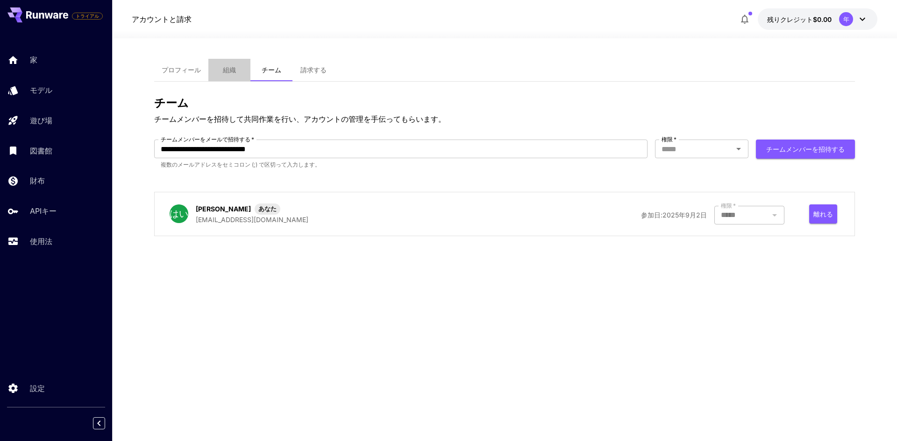
click at [221, 71] on button "組織" at bounding box center [229, 70] width 42 height 22
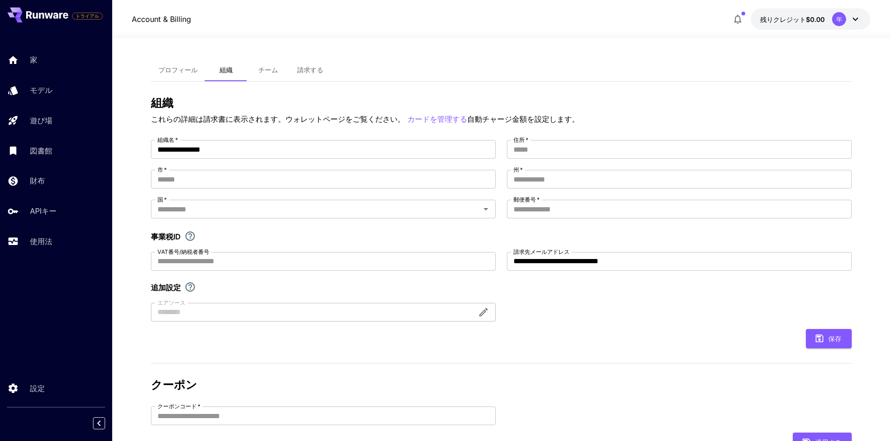
click at [310, 74] on font "請求する" at bounding box center [310, 70] width 26 height 8
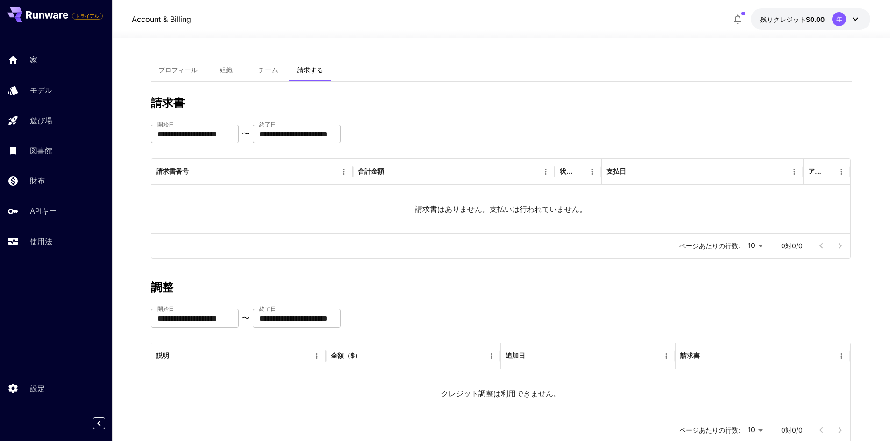
click at [199, 79] on button "プロフィール" at bounding box center [178, 70] width 54 height 22
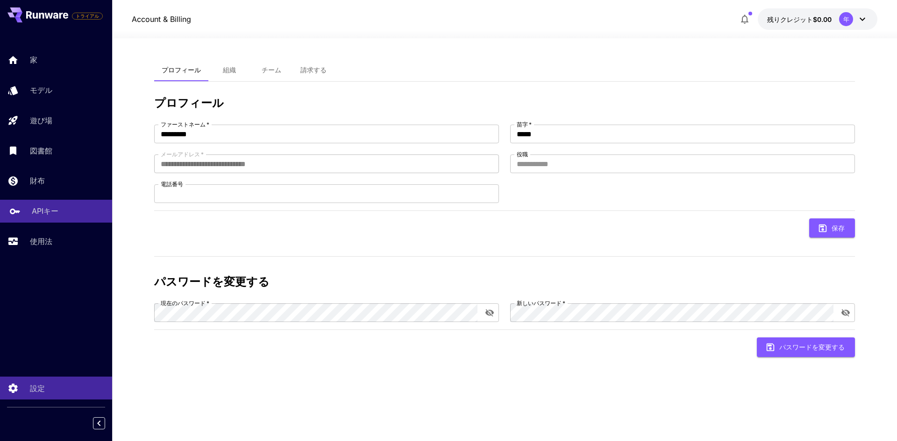
click at [36, 201] on link "APIキー" at bounding box center [56, 211] width 112 height 23
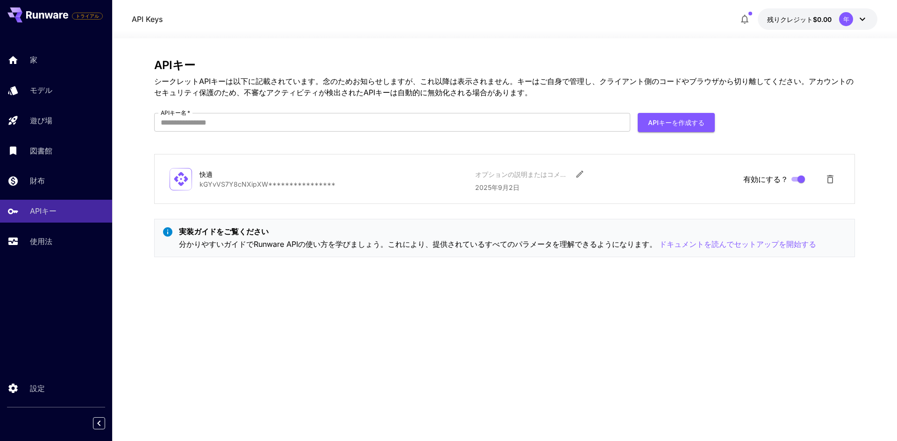
click at [334, 80] on font "シークレットAPIキーは以下に記載されています。念のためお知らせしますが、これ以降は表示されません。キーはご自身で管理し、クライアント側のコードやブラウザから…" at bounding box center [503, 87] width 699 height 21
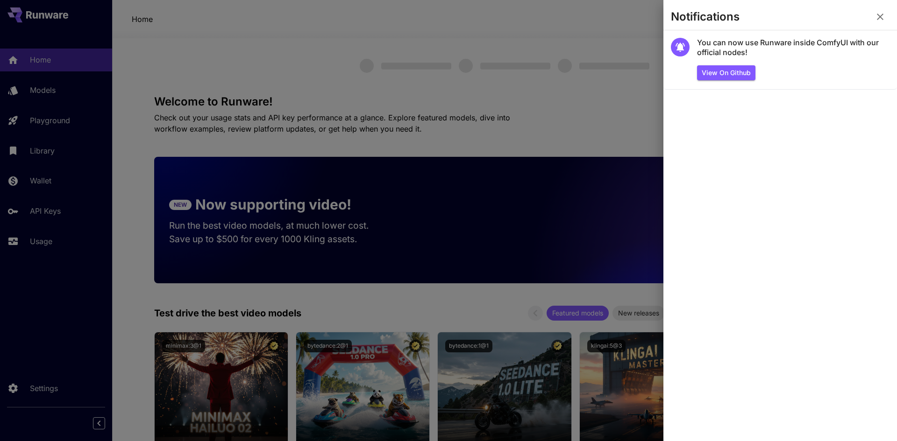
click at [728, 160] on section "You can now use Runware inside ComfyUI with our official nodes! View on Github" at bounding box center [780, 235] width 234 height 411
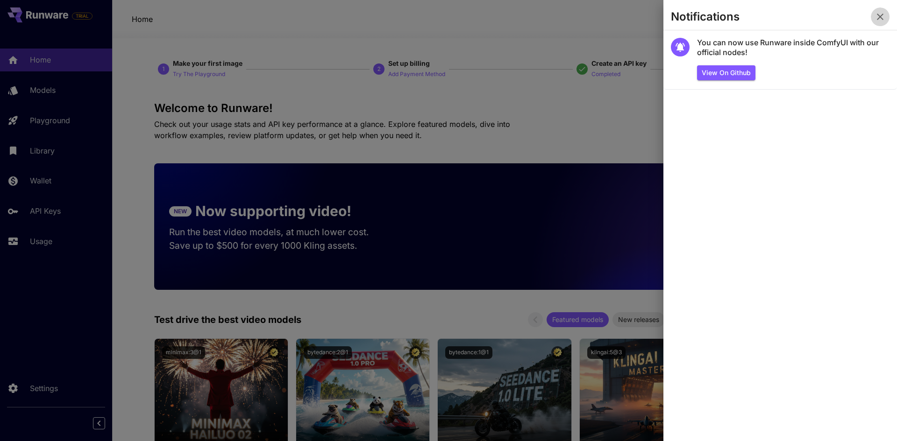
click at [875, 18] on icon "button" at bounding box center [880, 16] width 11 height 11
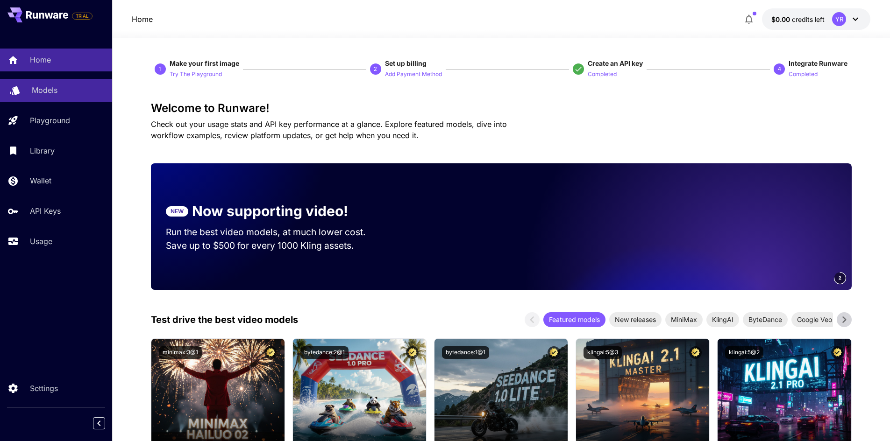
click at [54, 101] on link "Models" at bounding box center [56, 90] width 112 height 23
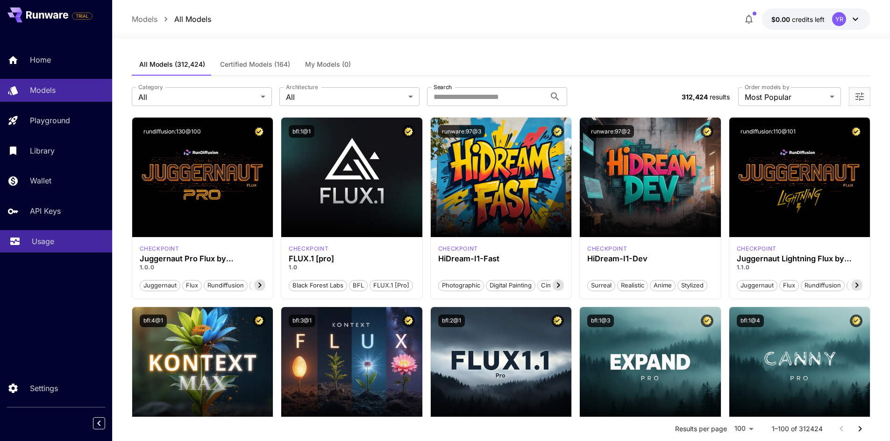
click at [48, 251] on link "Usage" at bounding box center [56, 241] width 112 height 23
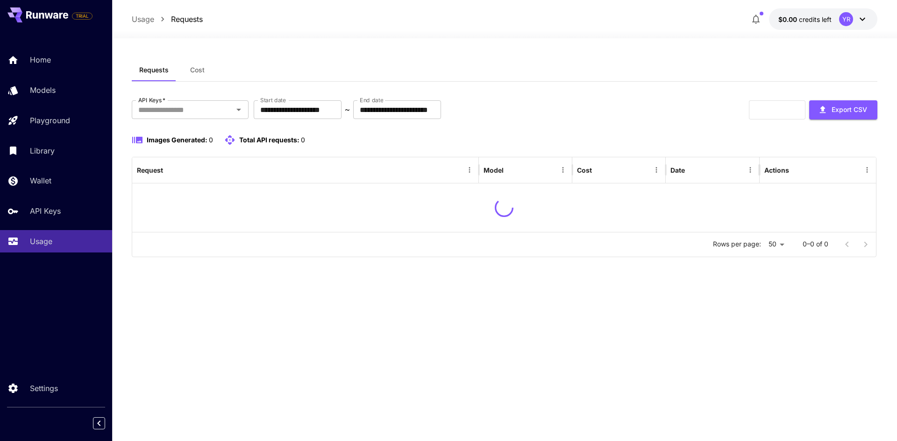
click at [200, 71] on span "Cost" at bounding box center [197, 70] width 14 height 8
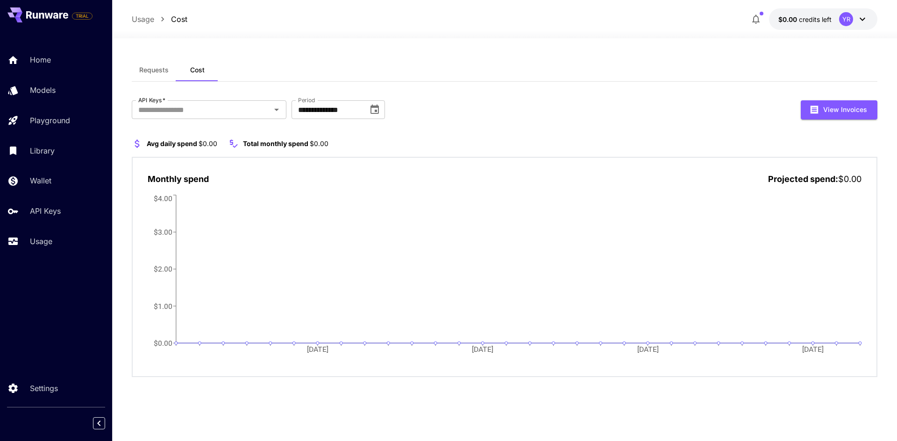
click at [859, 12] on button "$0.00 credits left YR" at bounding box center [823, 18] width 108 height 21
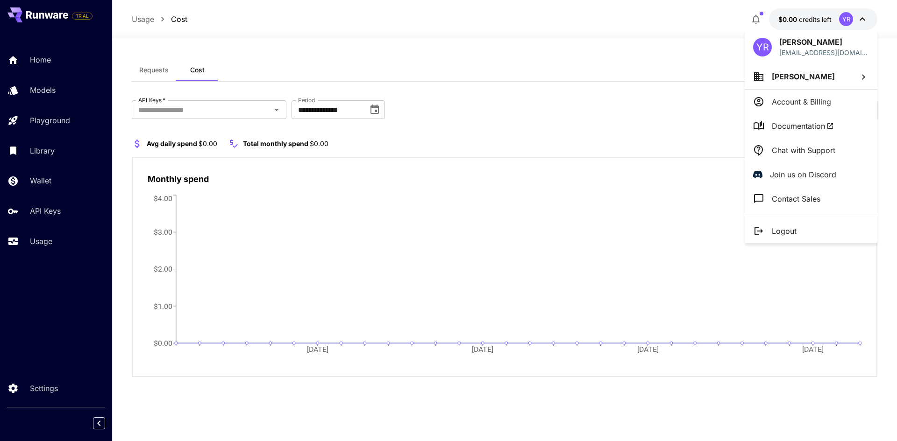
click at [796, 106] on p "Account & Billing" at bounding box center [801, 101] width 59 height 11
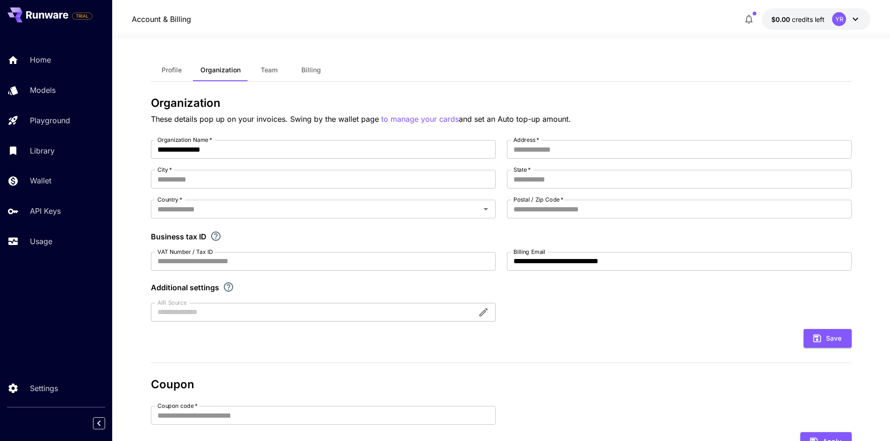
click at [276, 69] on span "Team" at bounding box center [269, 70] width 17 height 8
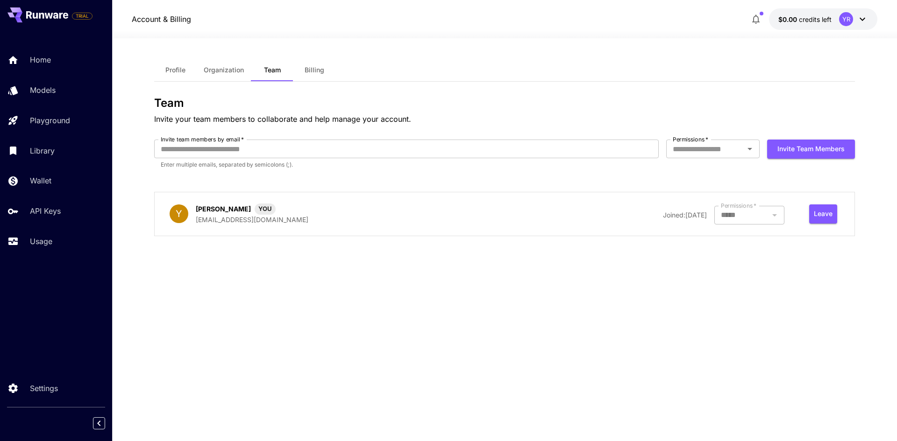
click at [440, 337] on div "Profile Organization Team Billing Team Invite your team members to collaborate …" at bounding box center [504, 240] width 701 height 362
click at [746, 221] on div at bounding box center [749, 215] width 70 height 19
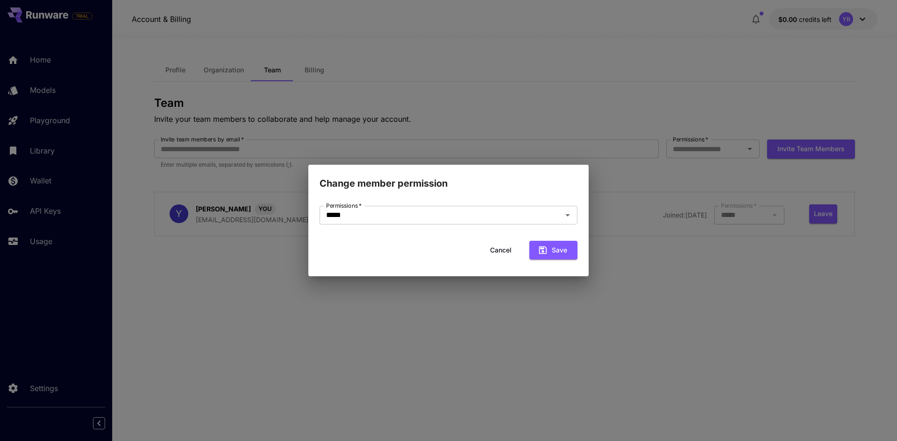
click at [505, 247] on button "Cancel" at bounding box center [501, 250] width 42 height 19
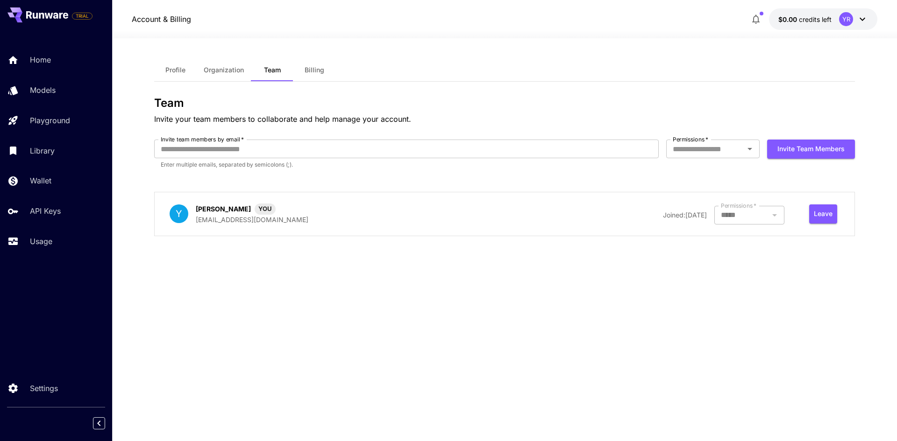
click at [384, 293] on div "Profile Organization Team Billing Team Invite your team members to collaborate …" at bounding box center [504, 240] width 701 height 362
click at [52, 380] on link "Settings" at bounding box center [56, 388] width 112 height 23
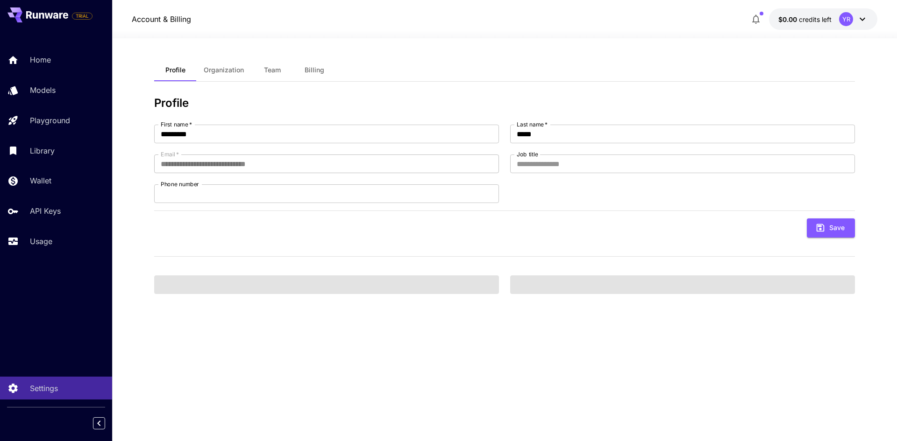
click at [247, 67] on button "Organization" at bounding box center [223, 70] width 55 height 22
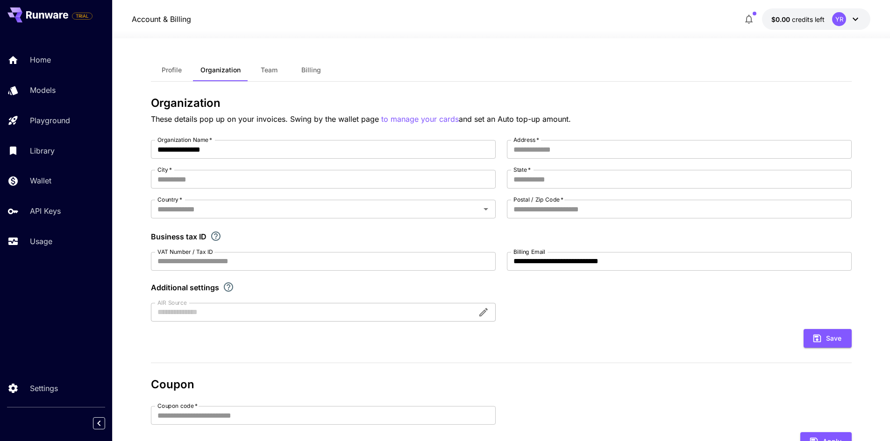
click at [55, 48] on div "Home Models Playground Library Wallet API Keys Usage" at bounding box center [56, 151] width 112 height 242
click at [52, 51] on link "Home" at bounding box center [56, 60] width 112 height 23
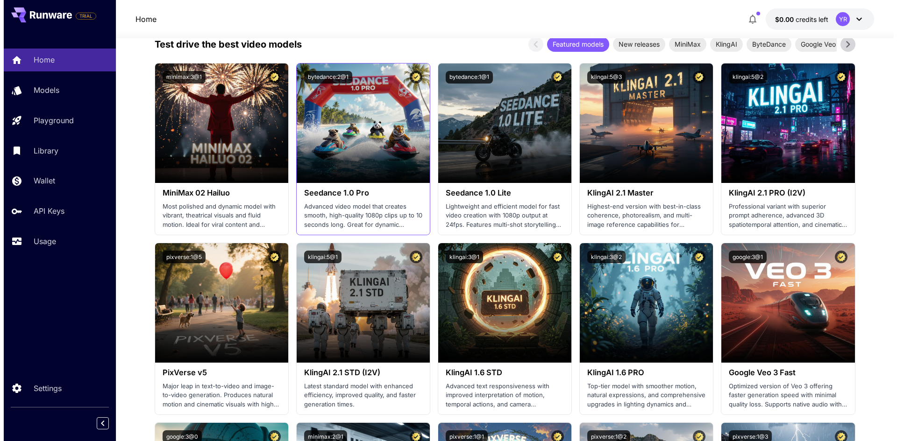
scroll to position [467, 0]
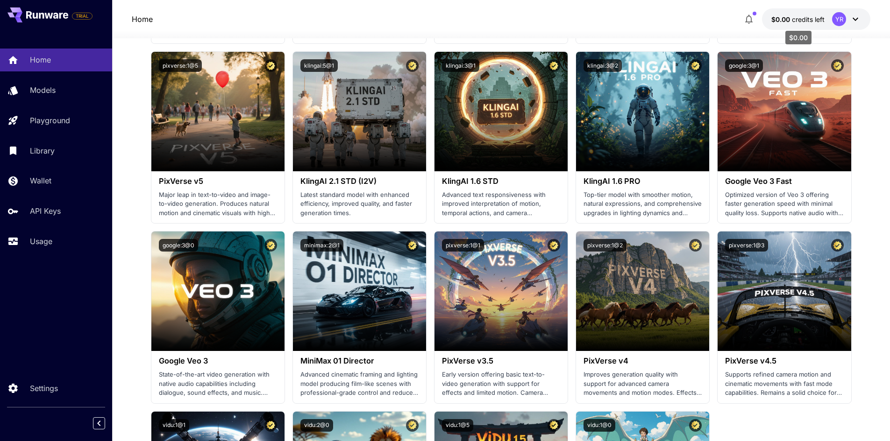
click at [801, 19] on span "credits left" at bounding box center [808, 19] width 33 height 8
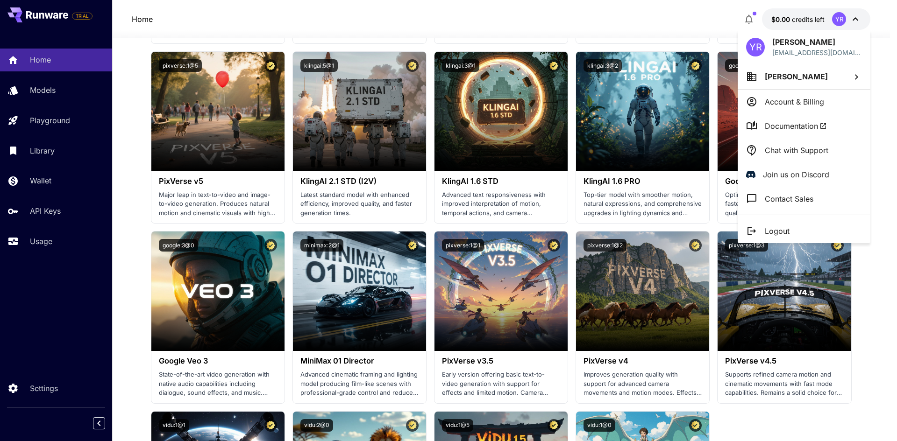
click at [793, 107] on p "Account & Billing" at bounding box center [794, 101] width 59 height 11
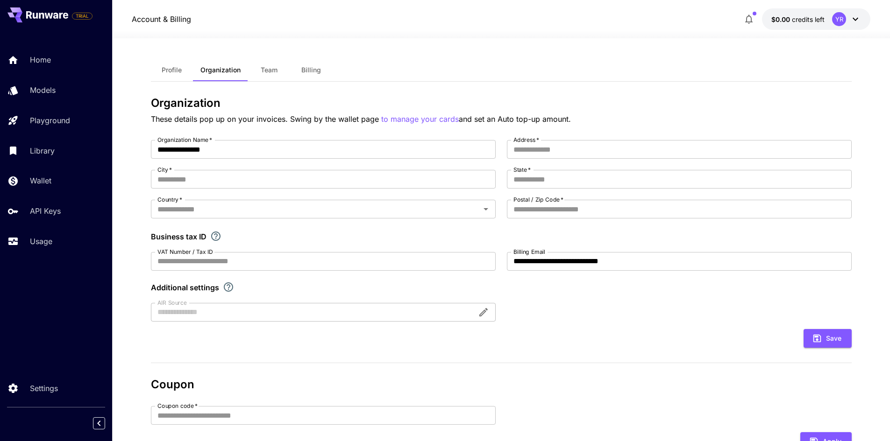
drag, startPoint x: 559, startPoint y: 267, endPoint x: 330, endPoint y: 111, distance: 276.8
drag, startPoint x: 276, startPoint y: 65, endPoint x: 287, endPoint y: 70, distance: 12.1
click at [276, 65] on button "Team" at bounding box center [269, 70] width 42 height 22
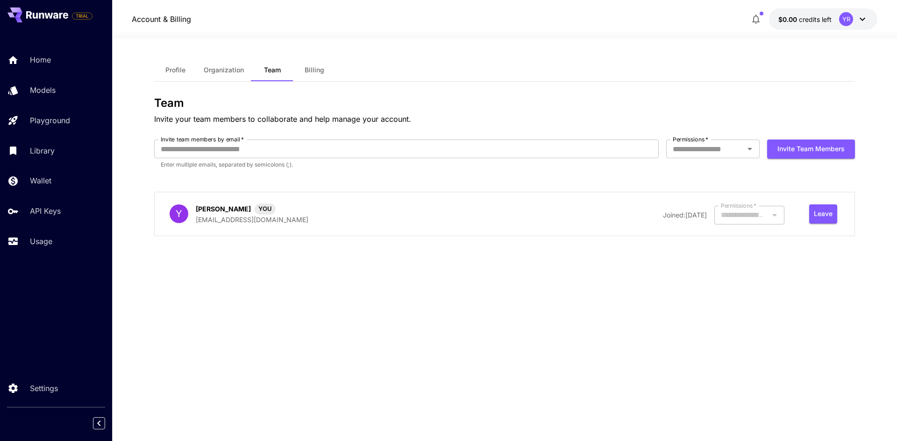
click at [304, 68] on button "Billing" at bounding box center [314, 70] width 42 height 22
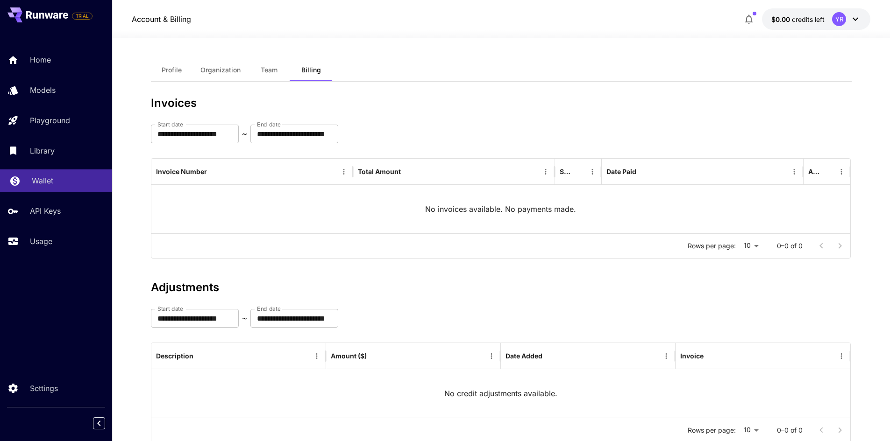
click at [20, 177] on link "Wallet" at bounding box center [56, 181] width 112 height 23
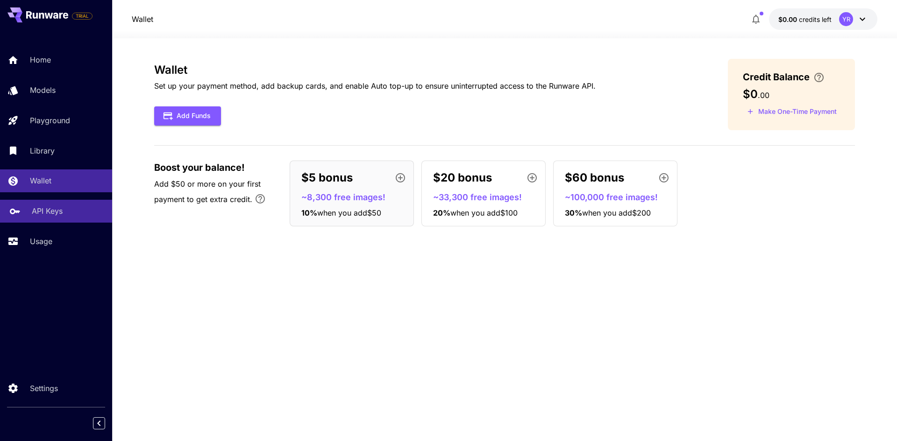
click at [41, 205] on link "API Keys" at bounding box center [56, 211] width 112 height 23
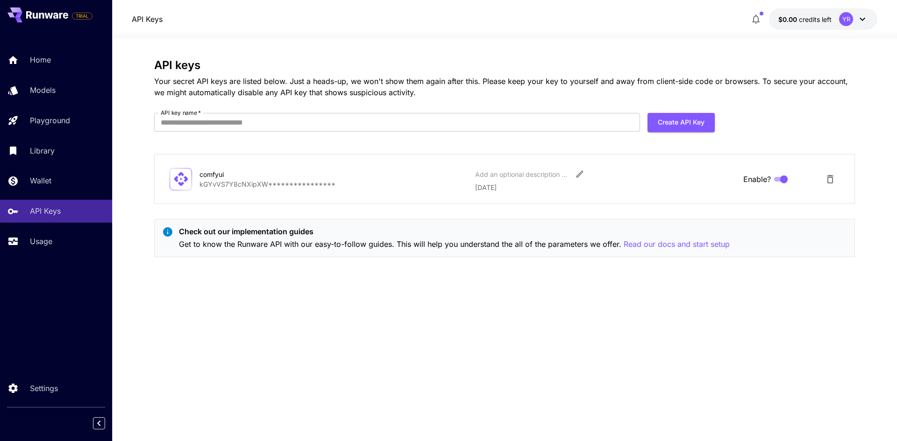
click at [139, 293] on section "**********" at bounding box center [504, 239] width 785 height 403
click at [49, 188] on link "Wallet" at bounding box center [56, 181] width 112 height 23
